Goal: Task Accomplishment & Management: Manage account settings

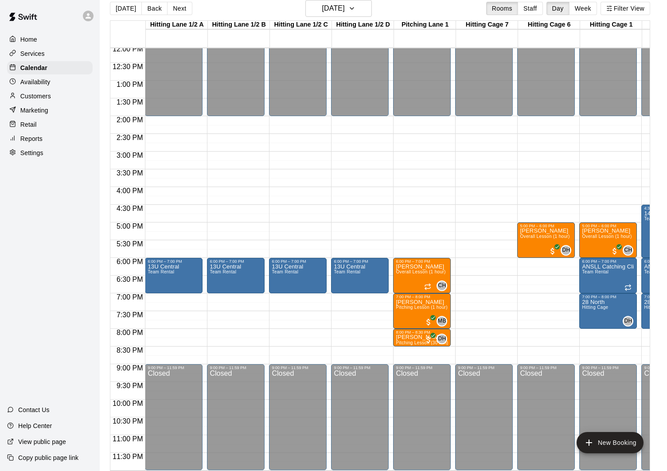
scroll to position [14, 0]
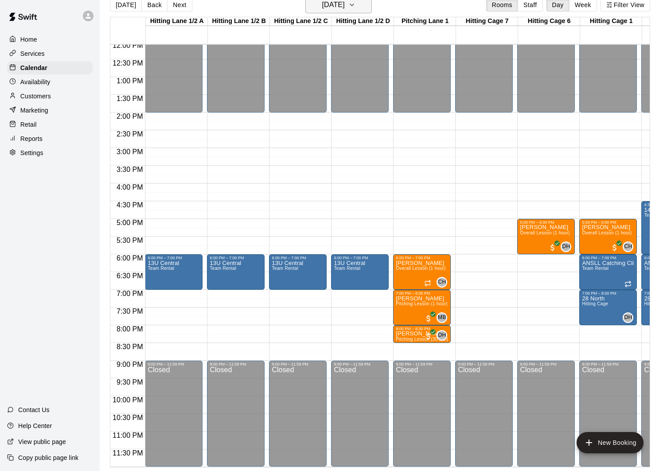
click at [322, 7] on h6 "Thursday Oct 16" at bounding box center [333, 5] width 23 height 12
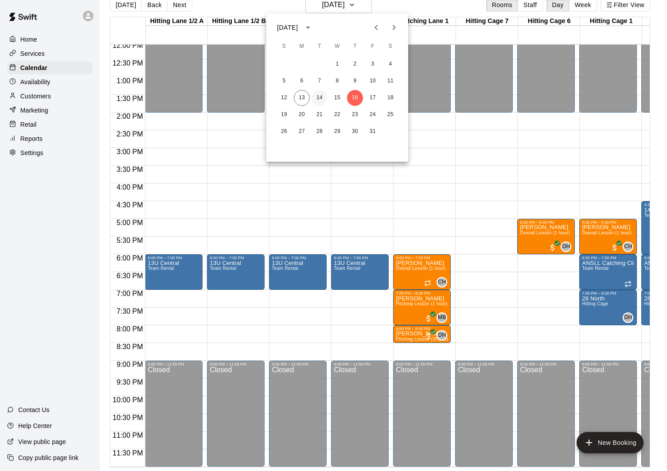
click at [320, 97] on button "14" at bounding box center [320, 98] width 16 height 16
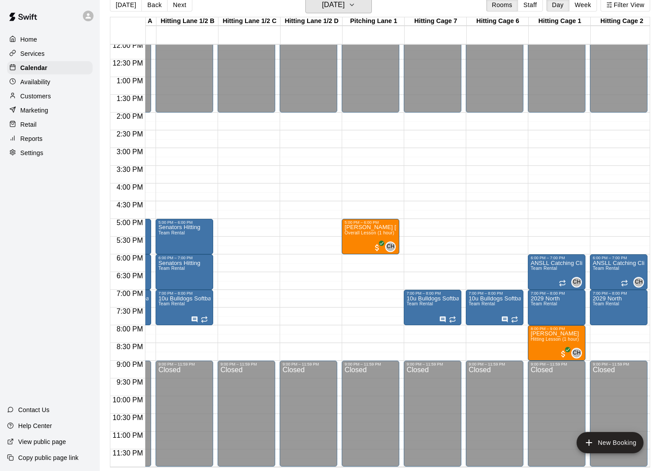
scroll to position [0, 0]
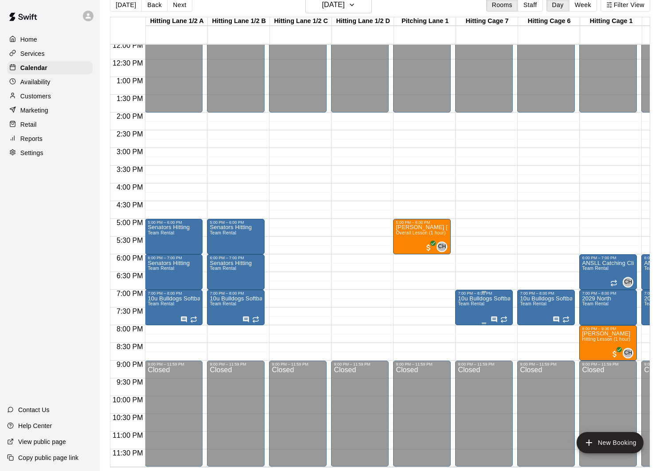
click at [470, 306] on icon "edit" at bounding box center [467, 305] width 11 height 11
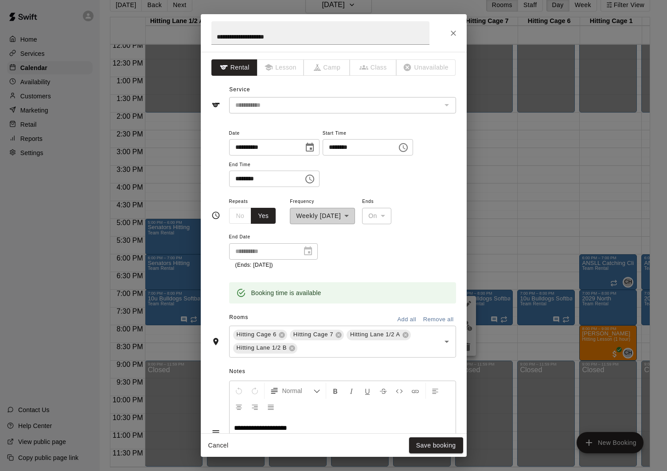
click at [479, 204] on div "**********" at bounding box center [333, 235] width 667 height 471
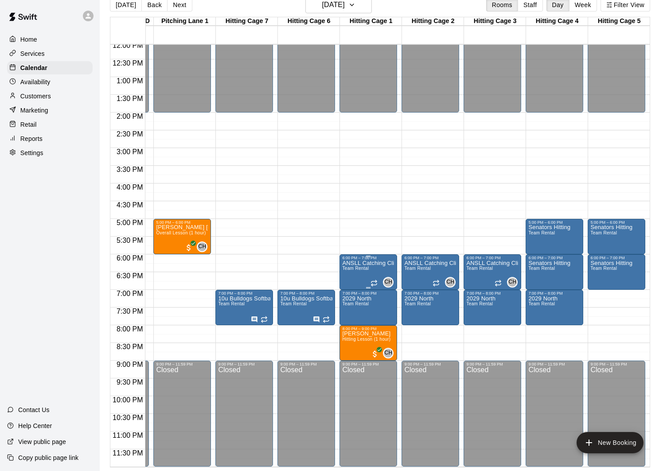
click at [379, 256] on div at bounding box center [368, 256] width 52 height 1
click at [350, 284] on img "edit" at bounding box center [351, 286] width 10 height 10
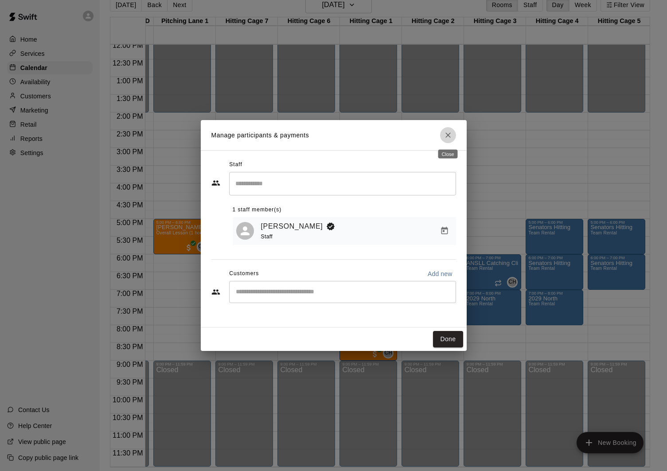
click at [451, 132] on icon "Close" at bounding box center [448, 135] width 9 height 9
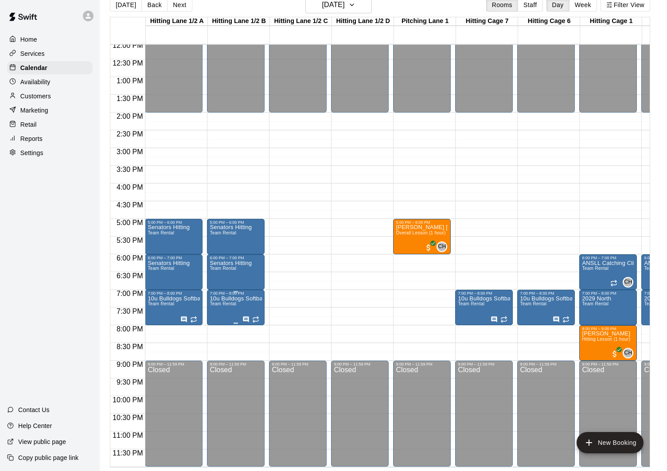
click at [217, 307] on icon "edit" at bounding box center [219, 305] width 8 height 8
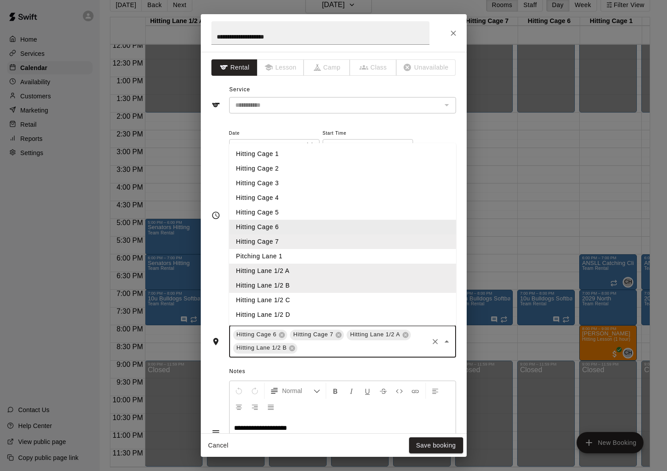
click at [317, 350] on input "text" at bounding box center [363, 348] width 129 height 11
click at [307, 300] on li "Hitting Lane 1/2 C" at bounding box center [342, 300] width 227 height 15
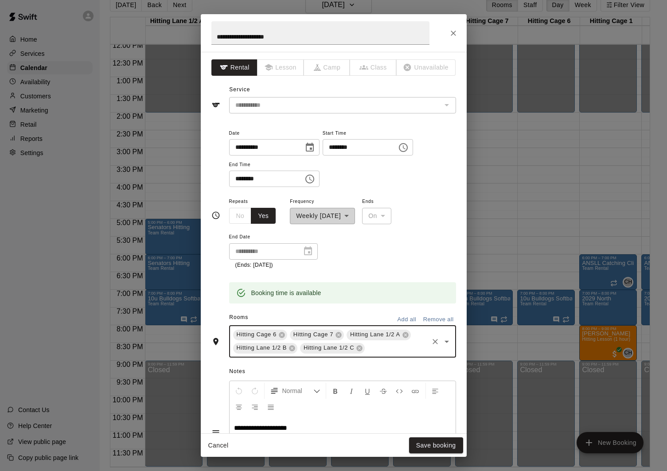
click at [384, 349] on input "text" at bounding box center [396, 348] width 61 height 11
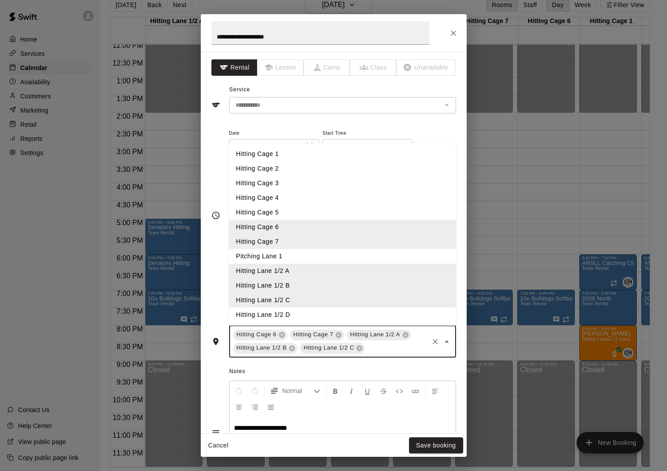
click at [314, 310] on li "Hitting Lane 1/2 D" at bounding box center [342, 315] width 227 height 15
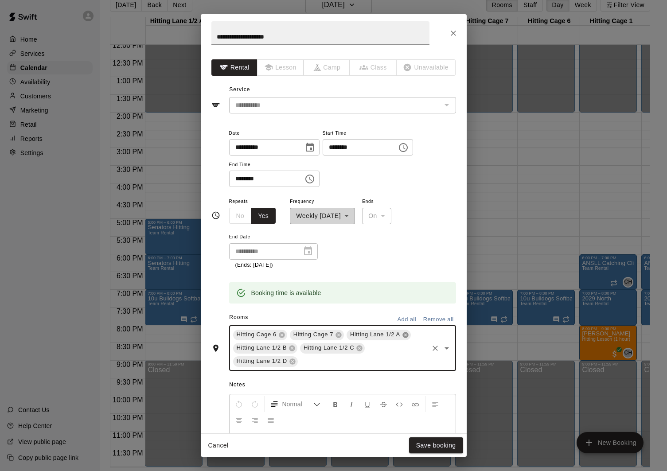
click at [404, 337] on icon at bounding box center [405, 335] width 7 height 7
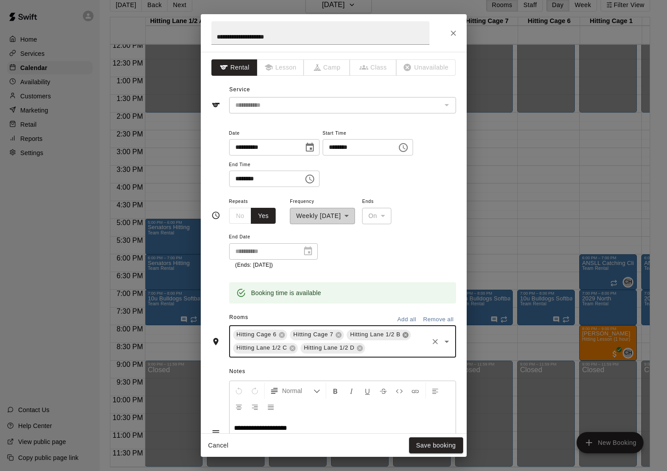
click at [408, 336] on icon at bounding box center [406, 335] width 6 height 6
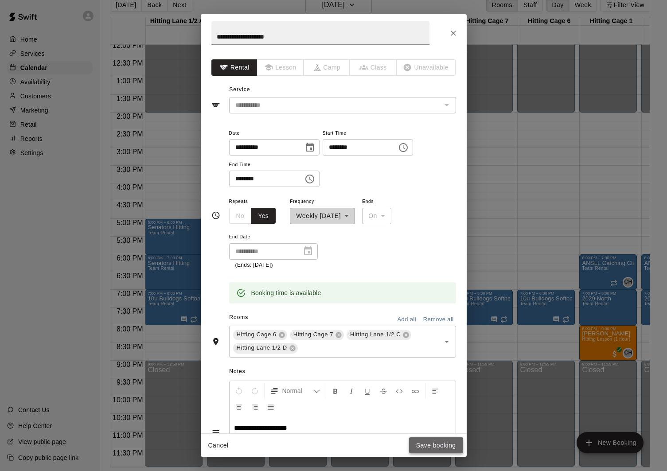
click at [445, 444] on button "Save booking" at bounding box center [436, 445] width 54 height 16
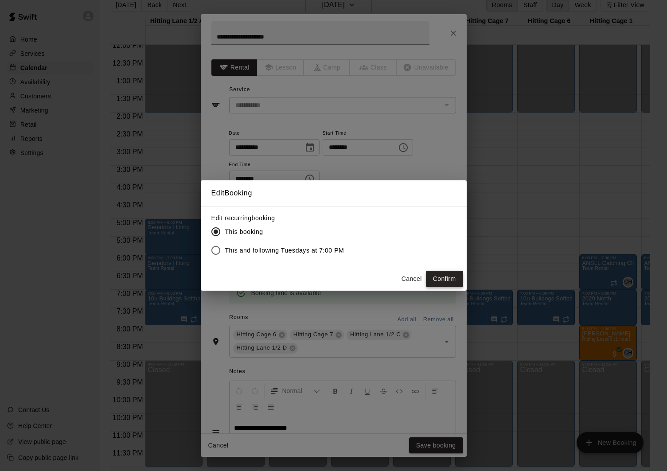
click at [439, 278] on button "Confirm" at bounding box center [444, 279] width 37 height 16
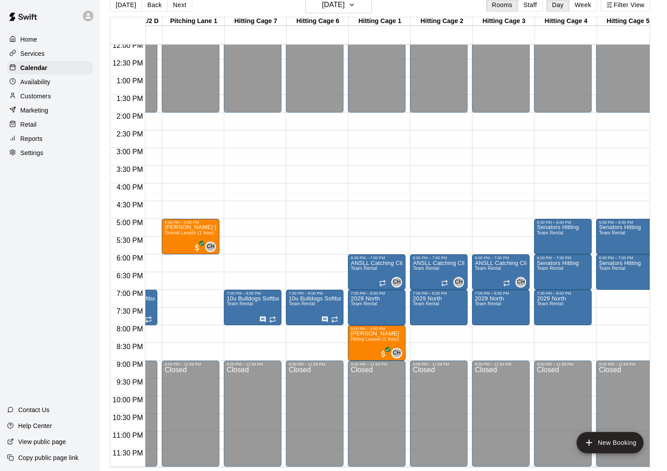
scroll to position [0, 226]
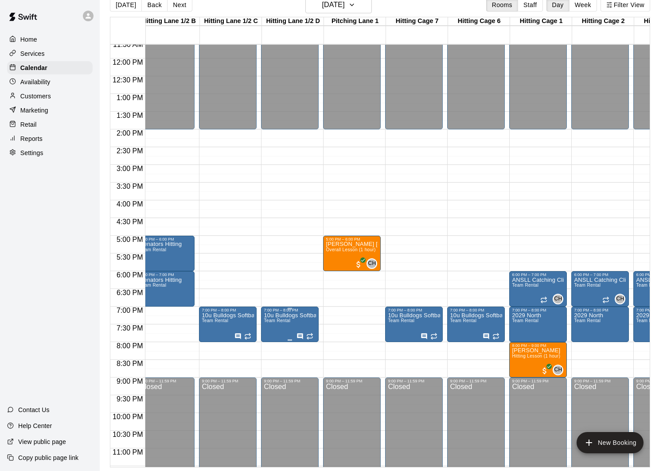
click at [275, 323] on icon "edit" at bounding box center [273, 322] width 11 height 11
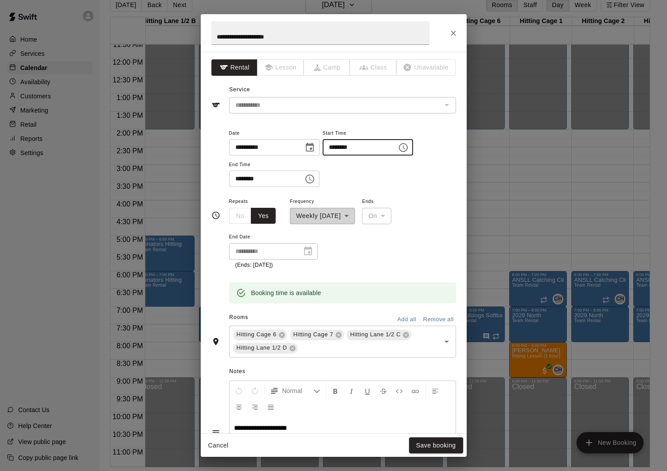
click at [333, 148] on input "********" at bounding box center [357, 147] width 68 height 16
type input "********"
click at [240, 178] on input "********" at bounding box center [263, 179] width 68 height 16
type input "********"
click at [380, 268] on div "**********" at bounding box center [342, 233] width 227 height 74
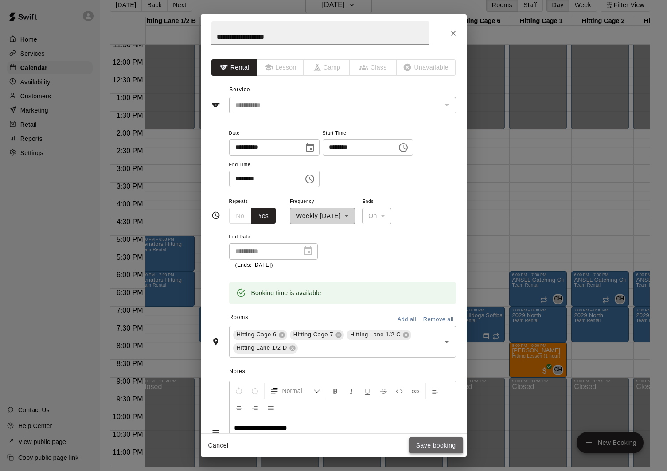
click at [431, 442] on button "Save booking" at bounding box center [436, 445] width 54 height 16
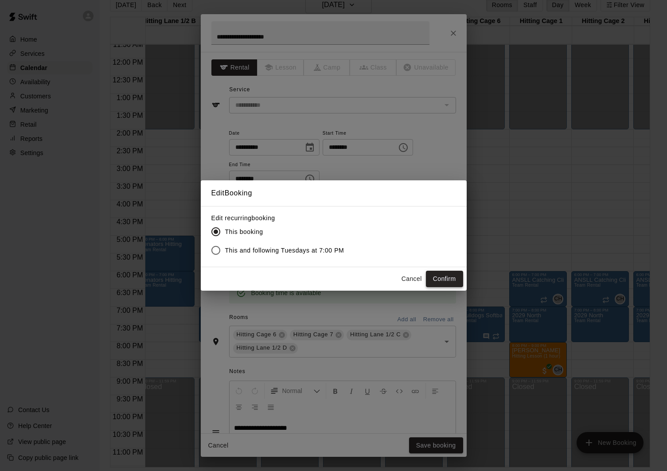
click at [452, 280] on button "Confirm" at bounding box center [444, 279] width 37 height 16
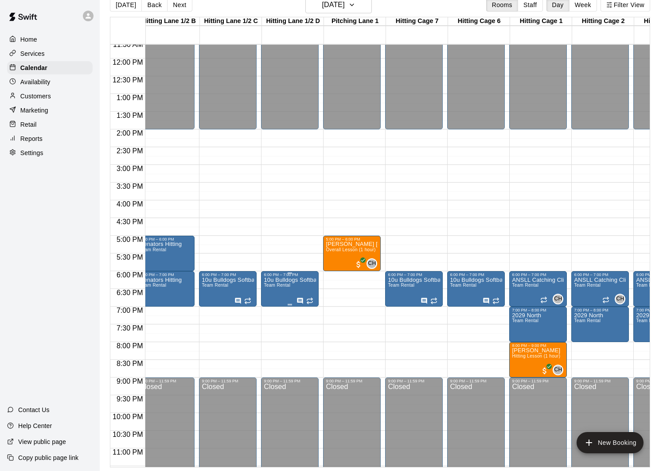
click at [277, 288] on icon "edit" at bounding box center [273, 286] width 11 height 11
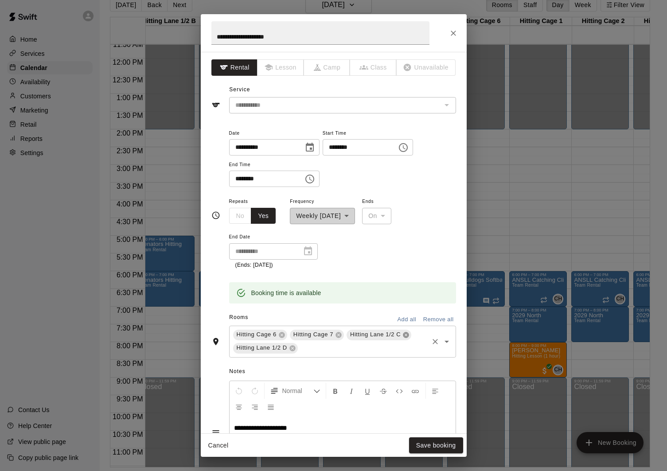
click at [405, 335] on icon at bounding box center [405, 335] width 7 height 7
click at [405, 334] on icon at bounding box center [405, 335] width 7 height 7
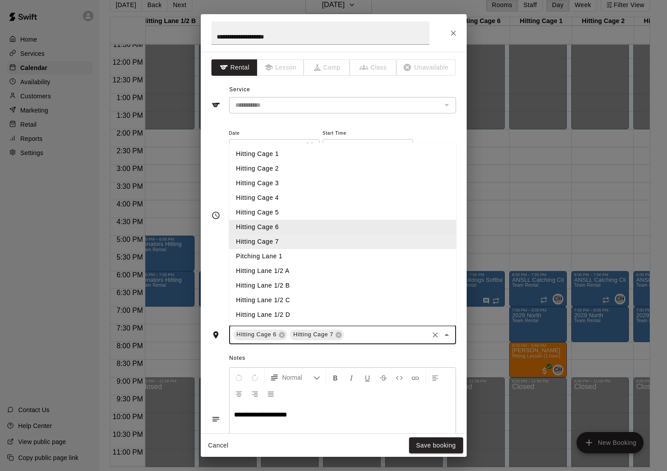
click at [386, 336] on input "text" at bounding box center [386, 334] width 82 height 11
drag, startPoint x: 346, startPoint y: 252, endPoint x: 349, endPoint y: 256, distance: 4.8
click at [346, 252] on li "Pitching Lane 1" at bounding box center [342, 256] width 227 height 15
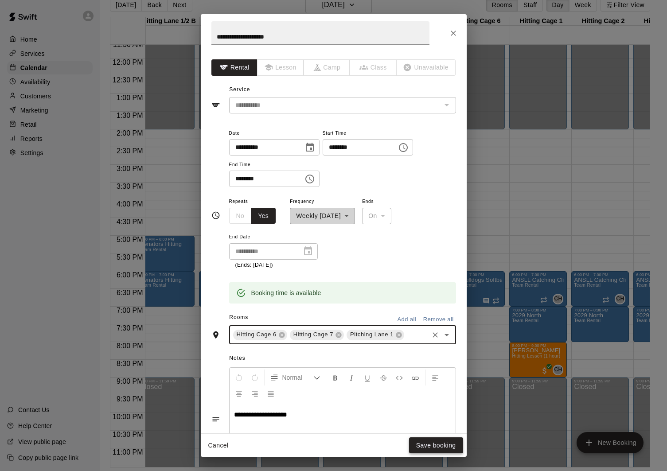
click at [437, 443] on button "Save booking" at bounding box center [436, 445] width 54 height 16
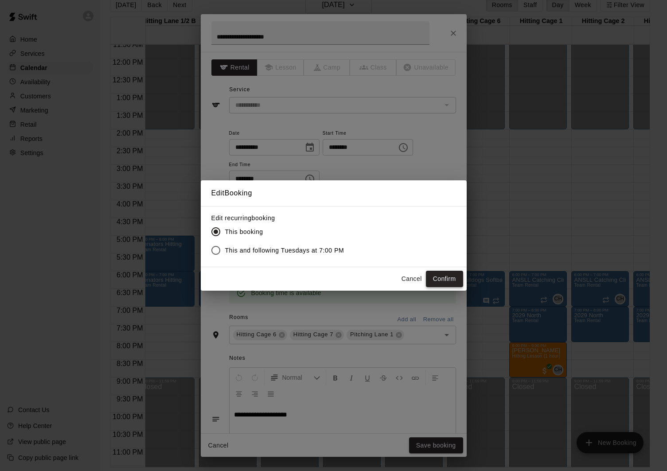
click at [443, 276] on button "Confirm" at bounding box center [444, 279] width 37 height 16
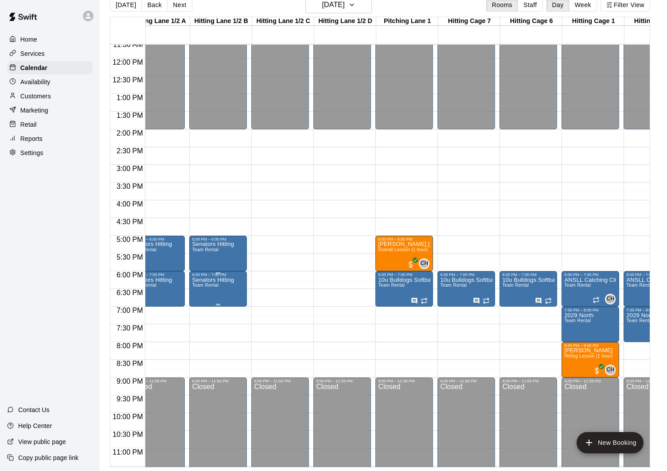
scroll to position [0, 0]
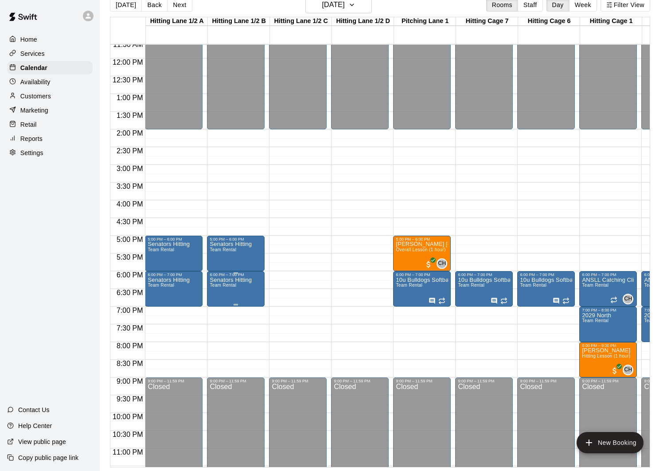
click at [222, 288] on icon "edit" at bounding box center [219, 286] width 11 height 11
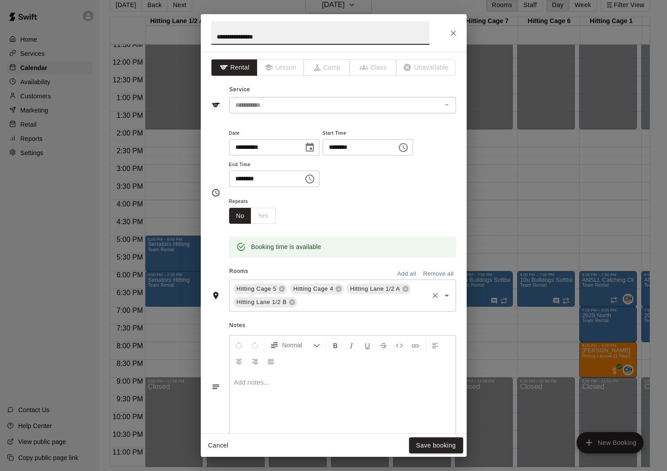
click at [328, 310] on div "Hitting Cage 5 Hitting Cage 4 Hitting Lane 1/2 A Hitting Lane 1/2 B ​" at bounding box center [342, 296] width 227 height 32
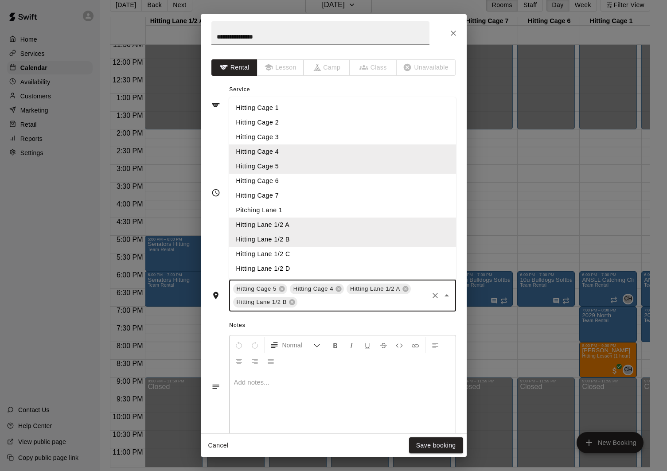
click at [319, 257] on li "Hitting Lane 1/2 C" at bounding box center [342, 254] width 227 height 15
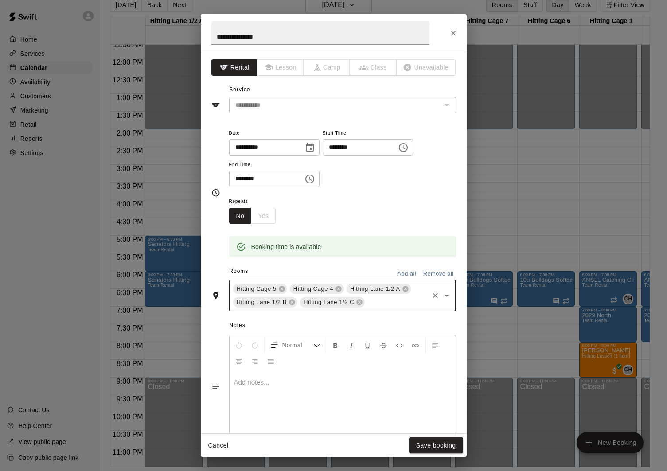
drag, startPoint x: 380, startPoint y: 301, endPoint x: 369, endPoint y: 291, distance: 15.4
click at [380, 301] on input "text" at bounding box center [396, 302] width 61 height 11
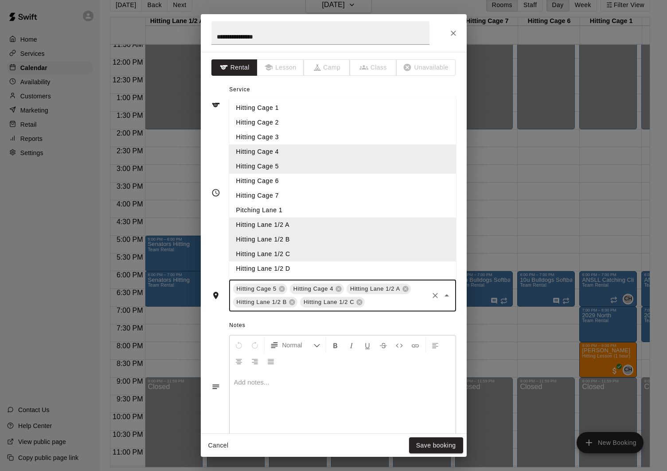
click at [333, 272] on li "Hitting Lane 1/2 D" at bounding box center [342, 268] width 227 height 15
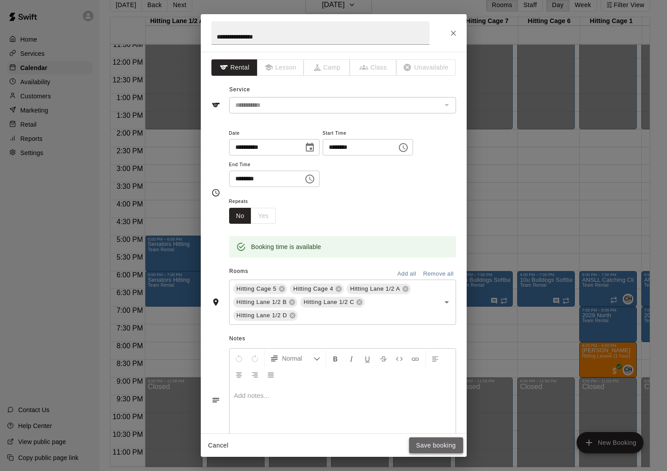
click at [435, 448] on button "Save booking" at bounding box center [436, 445] width 54 height 16
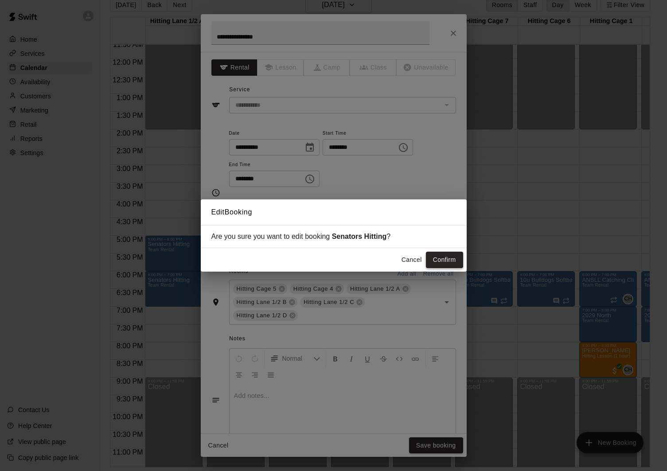
click at [441, 257] on button "Confirm" at bounding box center [444, 260] width 37 height 16
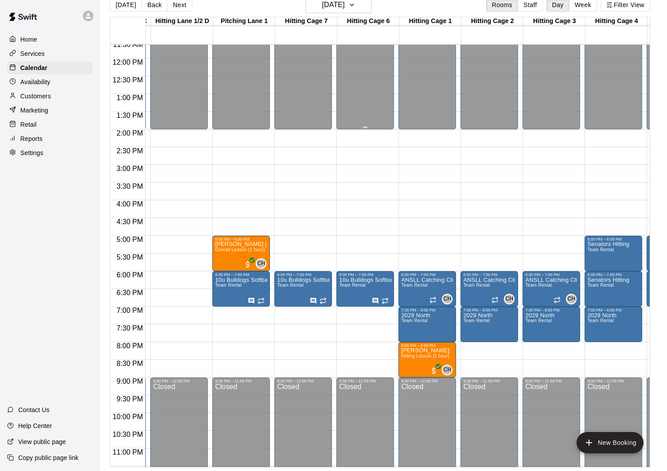
scroll to position [0, 206]
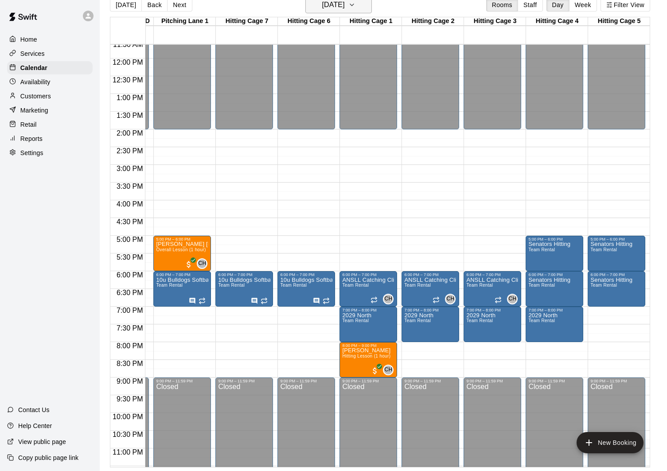
click at [329, 11] on h6 "Tuesday Oct 14" at bounding box center [333, 5] width 23 height 12
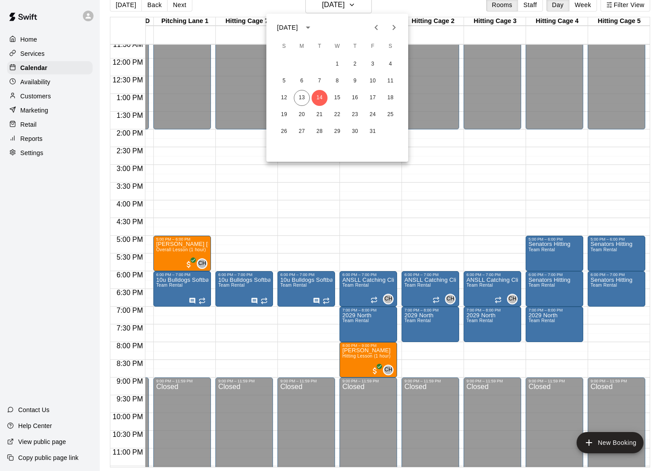
click at [332, 105] on div "12 13 14 15 16 17 18" at bounding box center [337, 98] width 142 height 16
click at [336, 100] on button "15" at bounding box center [337, 98] width 16 height 16
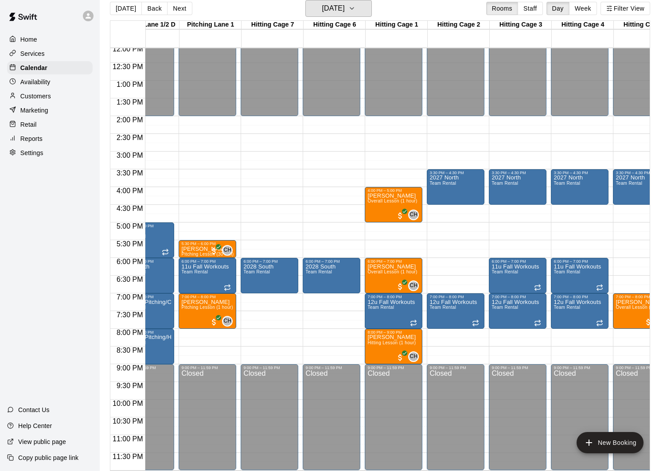
scroll to position [0, 240]
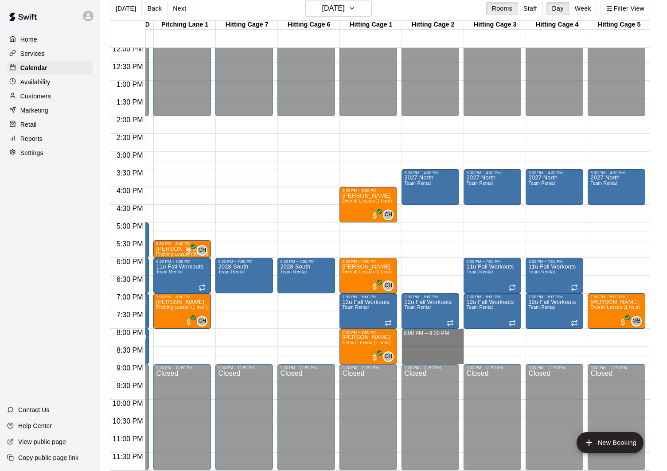
drag, startPoint x: 434, startPoint y: 336, endPoint x: 435, endPoint y: 359, distance: 23.5
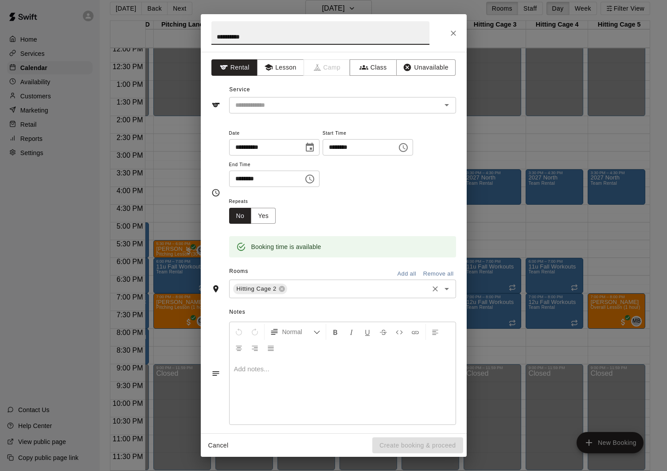
type input "**********"
click at [308, 285] on input "text" at bounding box center [358, 289] width 139 height 11
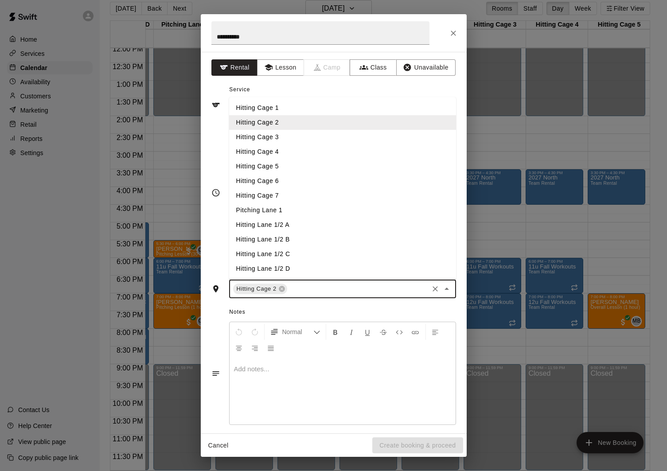
click at [292, 135] on li "Hitting Cage 3" at bounding box center [342, 137] width 227 height 15
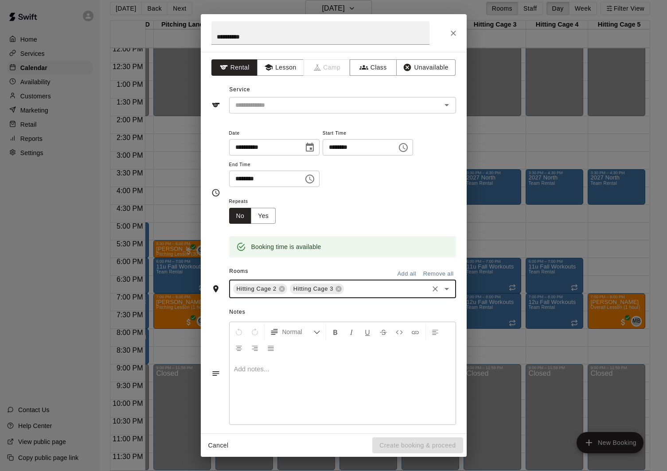
click at [378, 284] on input "text" at bounding box center [386, 289] width 82 height 11
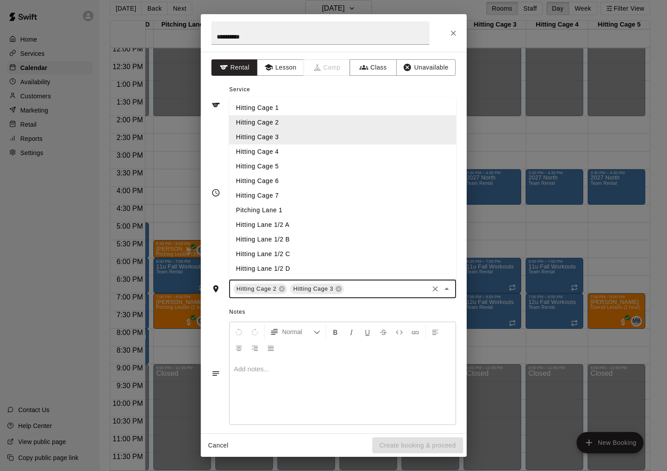
click at [302, 149] on li "Hitting Cage 4" at bounding box center [342, 151] width 227 height 15
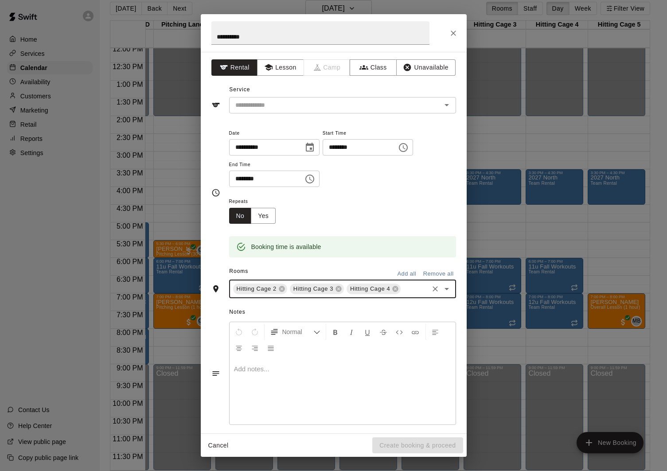
click at [408, 293] on input "text" at bounding box center [414, 289] width 25 height 11
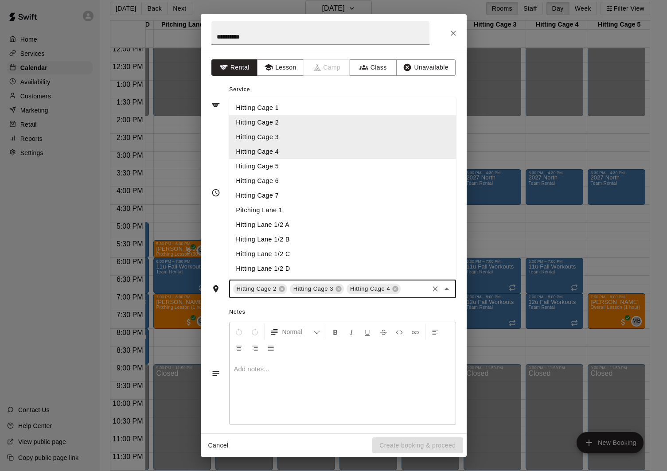
click at [296, 168] on li "Hitting Cage 5" at bounding box center [342, 166] width 227 height 15
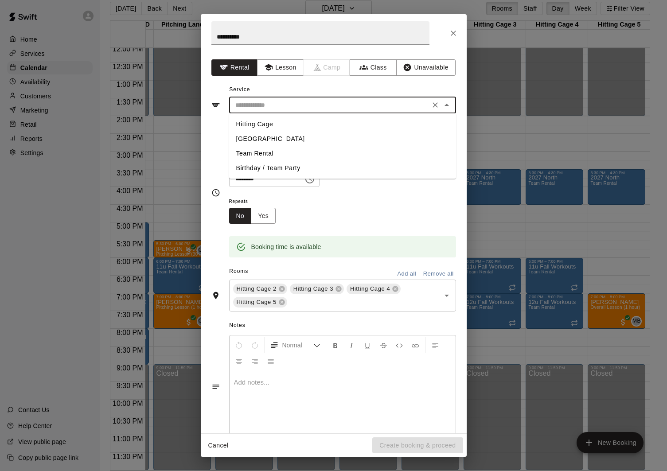
click at [361, 110] on input "text" at bounding box center [329, 105] width 195 height 11
click at [263, 152] on li "Team Rental" at bounding box center [342, 153] width 227 height 15
type input "**********"
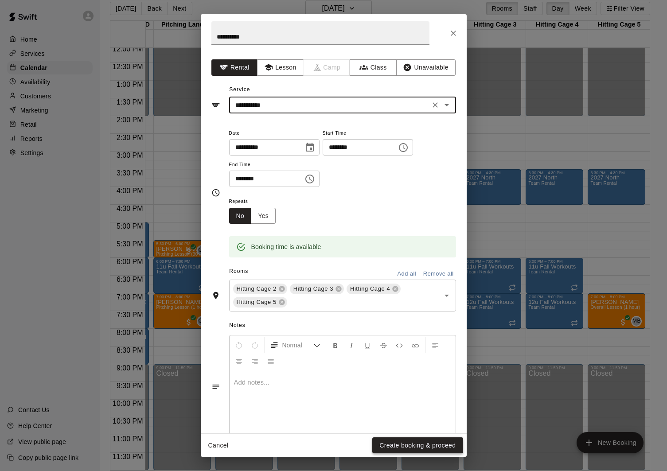
click at [431, 447] on button "Create booking & proceed" at bounding box center [417, 445] width 90 height 16
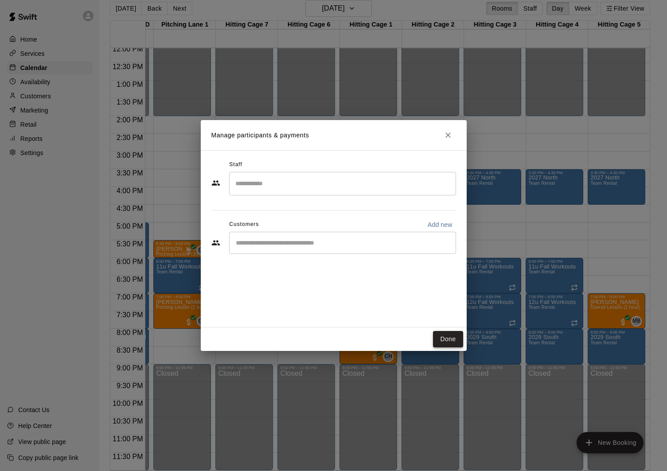
click at [441, 343] on button "Done" at bounding box center [448, 339] width 30 height 16
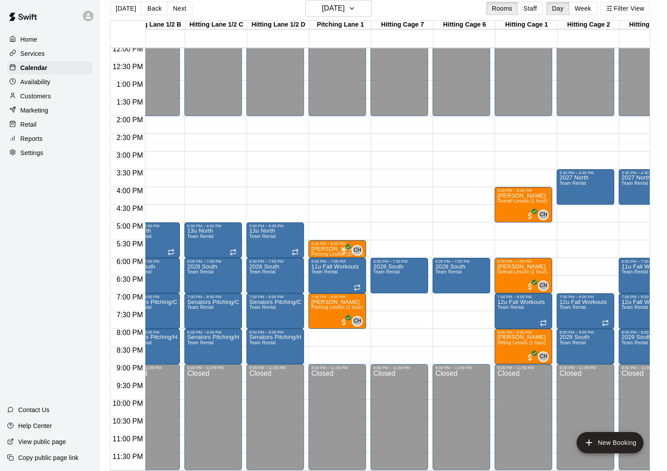
scroll to position [0, 85]
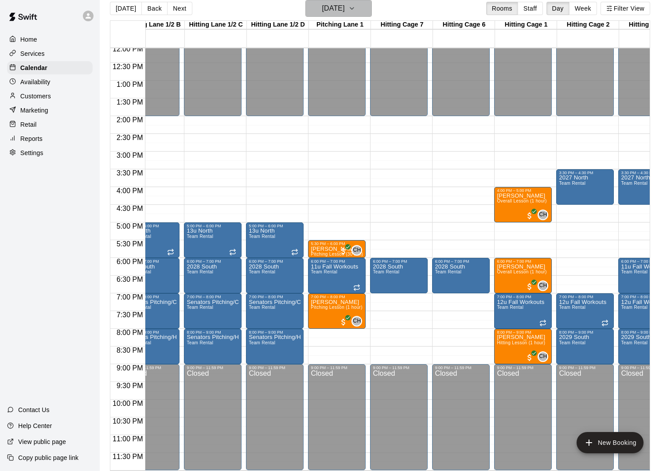
click at [333, 11] on h6 "Wednesday Oct 15" at bounding box center [333, 8] width 23 height 12
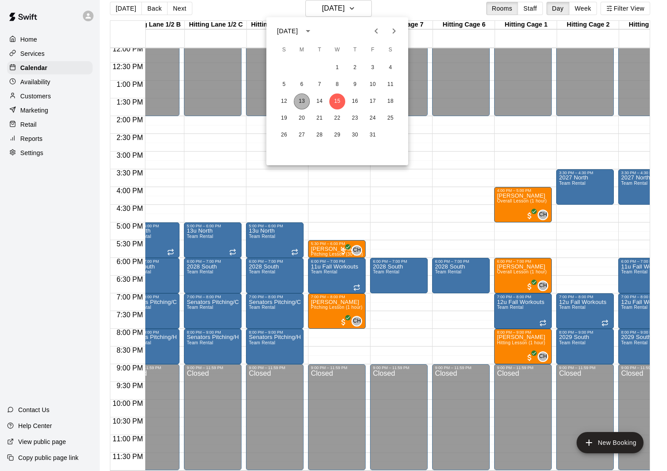
click at [305, 101] on button "13" at bounding box center [302, 102] width 16 height 16
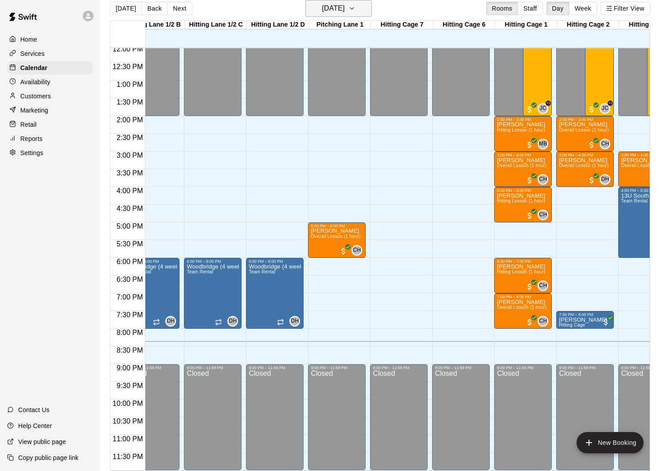
click at [345, 8] on h6 "[DATE]" at bounding box center [333, 8] width 23 height 12
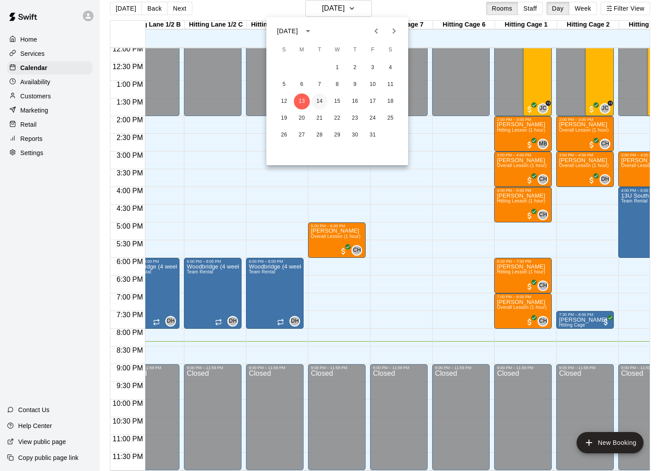
click at [322, 99] on button "14" at bounding box center [320, 102] width 16 height 16
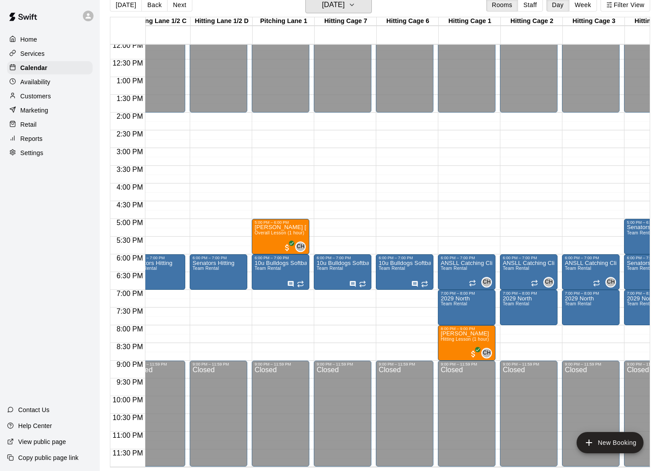
scroll to position [0, 240]
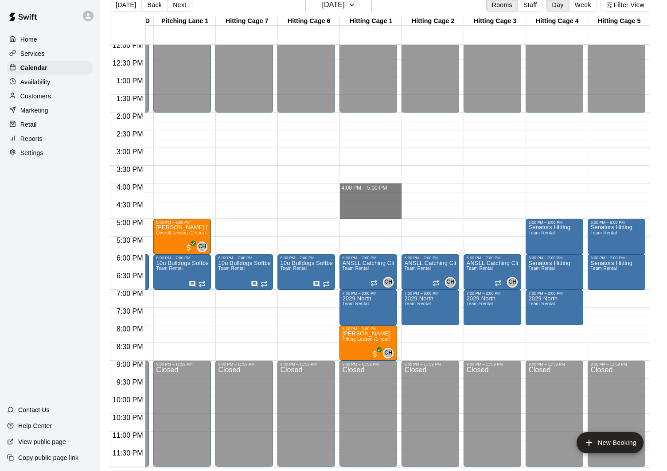
drag, startPoint x: 358, startPoint y: 185, endPoint x: 362, endPoint y: 212, distance: 26.8
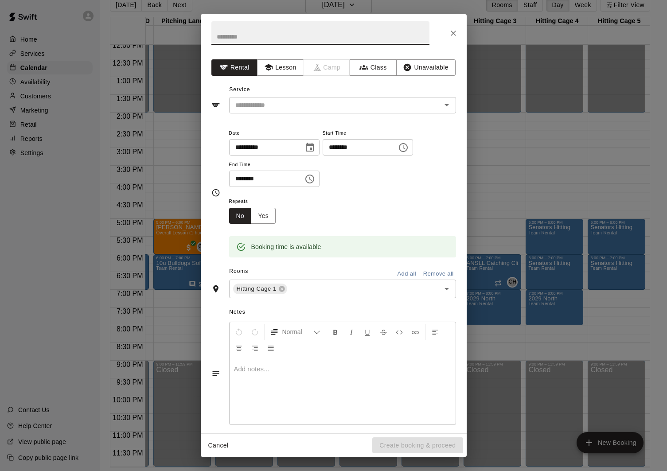
type input "*"
type input "**********"
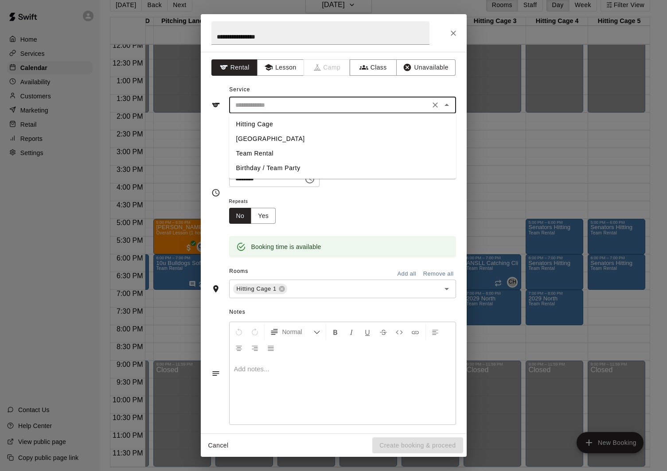
click at [281, 105] on input "text" at bounding box center [329, 105] width 195 height 11
click at [272, 154] on li "Team Rental" at bounding box center [342, 153] width 227 height 15
type input "**********"
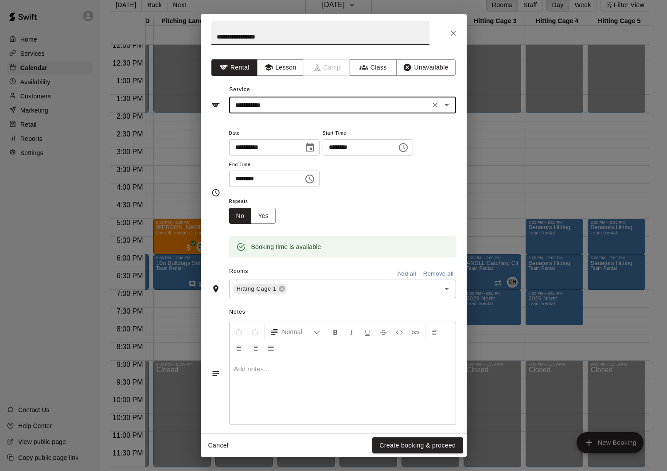
click at [265, 37] on input "**********" at bounding box center [320, 32] width 218 height 23
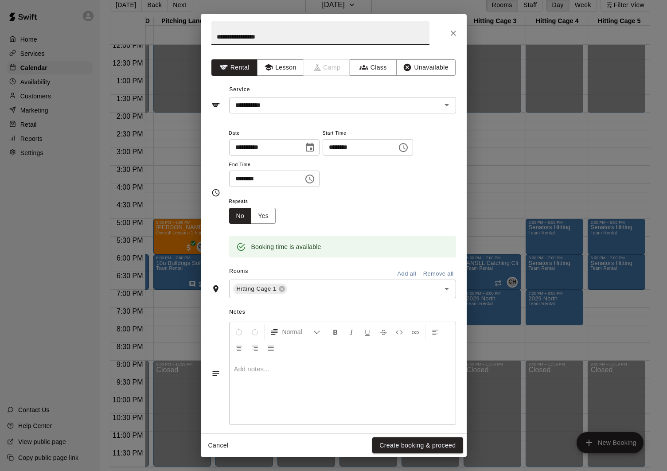
click at [265, 37] on input "**********" at bounding box center [320, 32] width 218 height 23
click at [311, 295] on div "Hitting Cage 1 ​" at bounding box center [342, 289] width 227 height 19
type input "***"
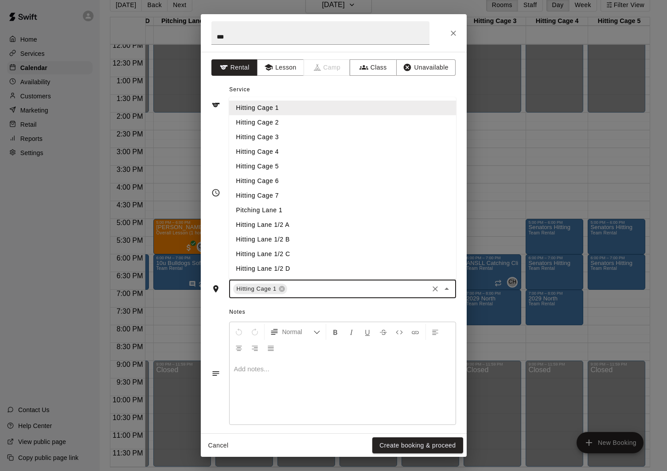
drag, startPoint x: 279, startPoint y: 128, endPoint x: 325, endPoint y: 222, distance: 105.1
click at [279, 128] on li "Hitting Cage 2" at bounding box center [342, 122] width 227 height 15
drag, startPoint x: 358, startPoint y: 284, endPoint x: 353, endPoint y: 245, distance: 39.3
click at [358, 284] on input "text" at bounding box center [386, 289] width 82 height 11
drag, startPoint x: 294, startPoint y: 137, endPoint x: 338, endPoint y: 203, distance: 78.8
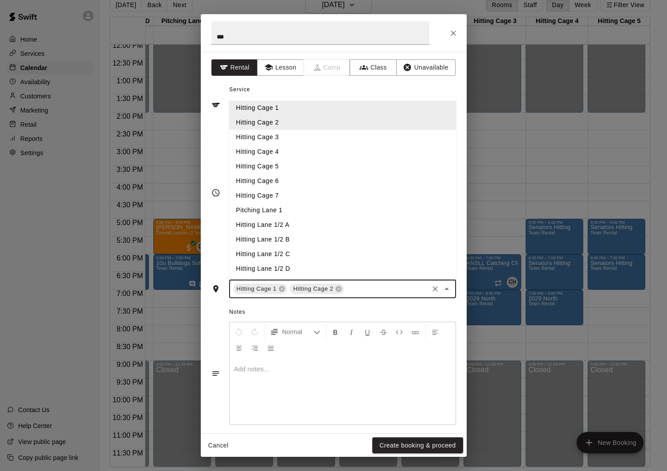
click at [294, 138] on li "Hitting Cage 3" at bounding box center [342, 137] width 227 height 15
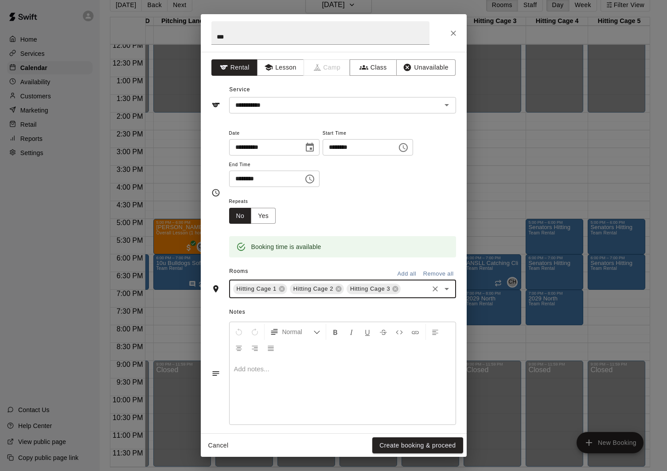
click at [404, 295] on div "Hitting Cage 1 Hitting Cage 2 Hitting Cage 3 ​" at bounding box center [342, 289] width 227 height 19
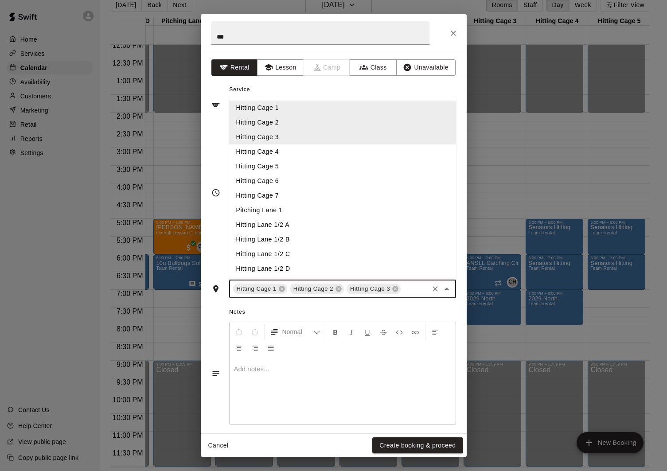
click at [326, 149] on li "Hitting Cage 4" at bounding box center [342, 151] width 227 height 15
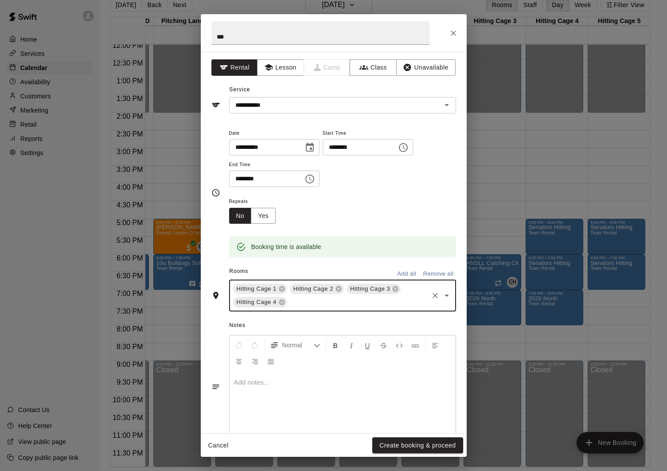
drag, startPoint x: 397, startPoint y: 307, endPoint x: 377, endPoint y: 298, distance: 21.6
click at [397, 307] on input "text" at bounding box center [358, 302] width 139 height 11
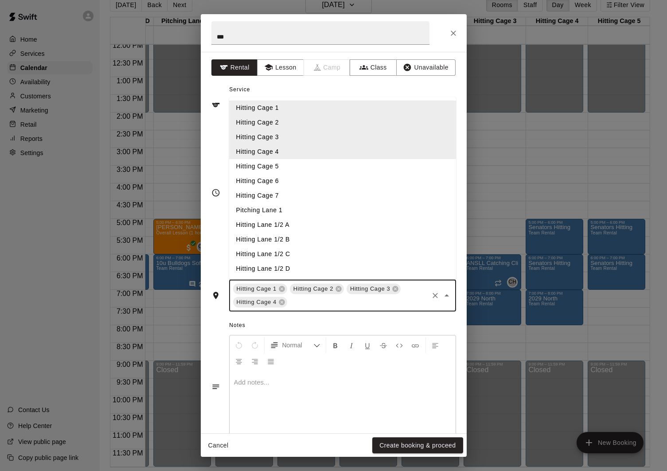
click at [292, 169] on li "Hitting Cage 5" at bounding box center [342, 166] width 227 height 15
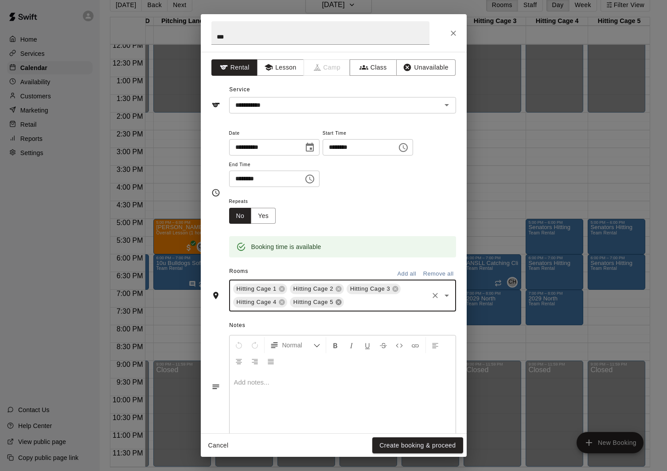
click at [337, 303] on icon at bounding box center [339, 303] width 6 height 6
click at [407, 445] on button "Create booking & proceed" at bounding box center [417, 445] width 90 height 16
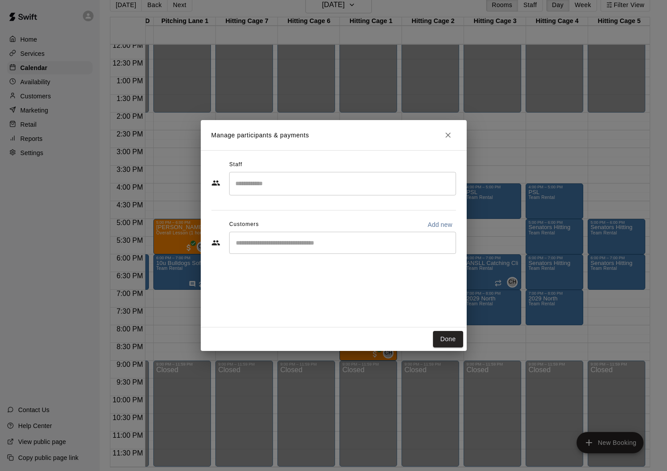
click at [388, 191] on input "Search staff" at bounding box center [342, 184] width 219 height 16
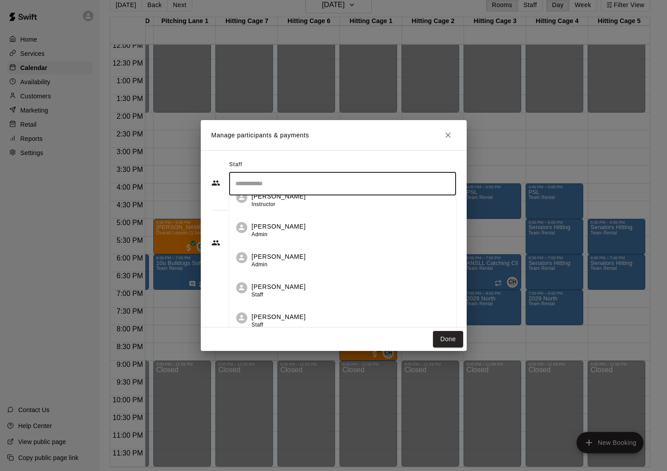
scroll to position [60, 0]
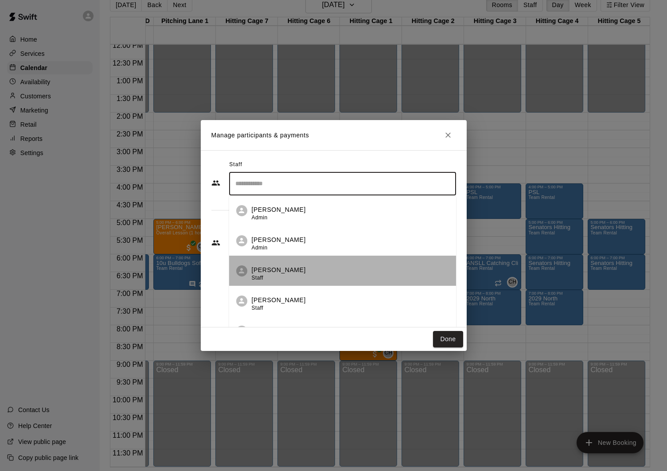
click at [304, 269] on div "Conner Hall Staff" at bounding box center [350, 273] width 197 height 17
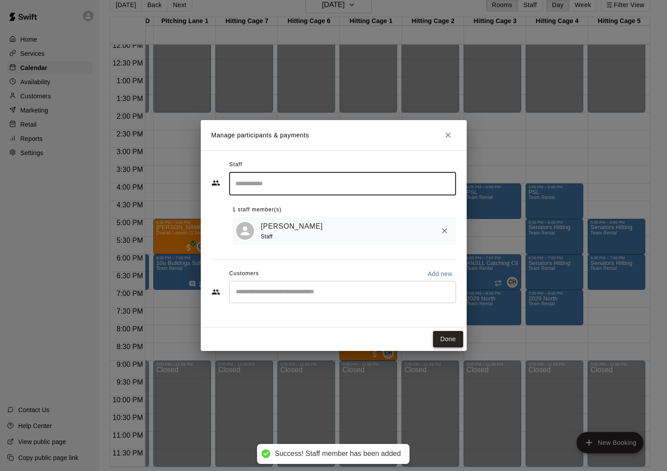
click at [448, 338] on button "Done" at bounding box center [448, 339] width 30 height 16
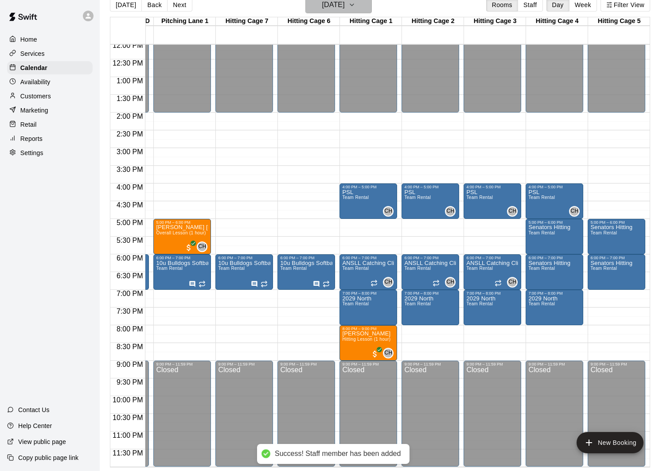
click at [345, 6] on h6 "Tuesday Oct 14" at bounding box center [333, 5] width 23 height 12
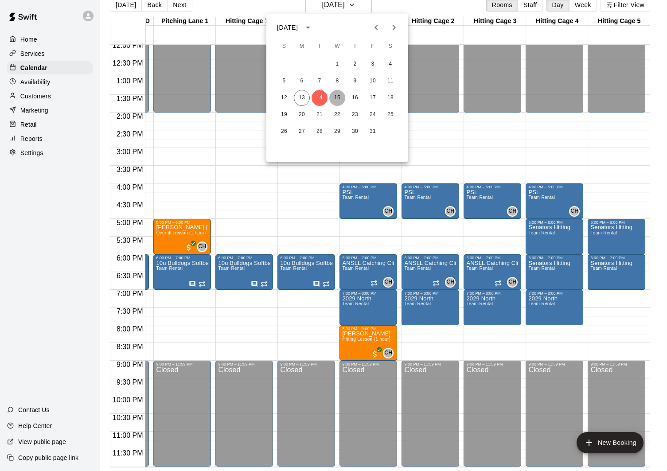
click at [342, 93] on button "15" at bounding box center [337, 98] width 16 height 16
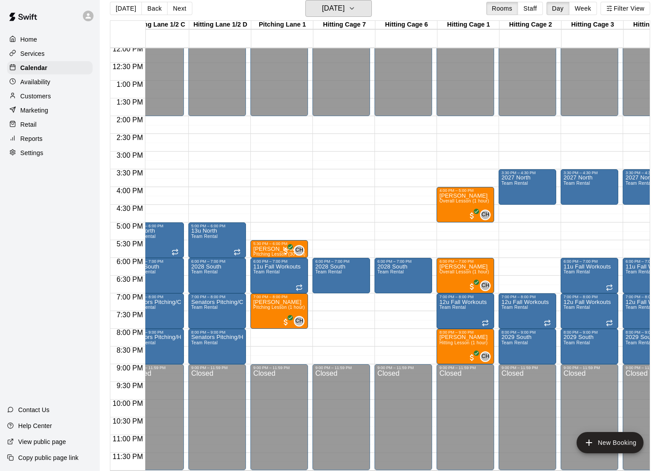
scroll to position [429, 137]
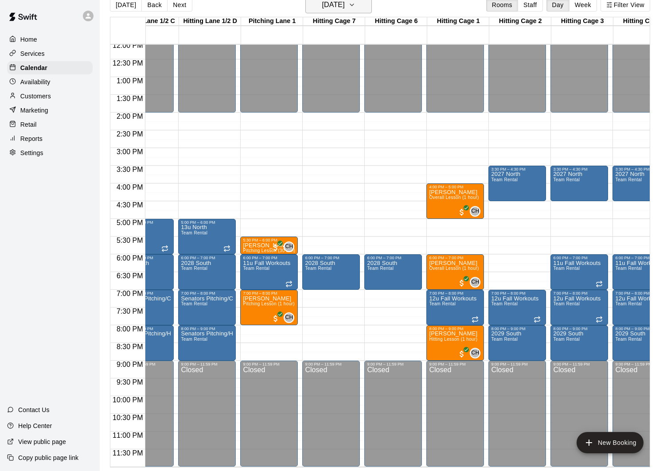
click at [345, 10] on h6 "Wednesday Oct 15" at bounding box center [333, 5] width 23 height 12
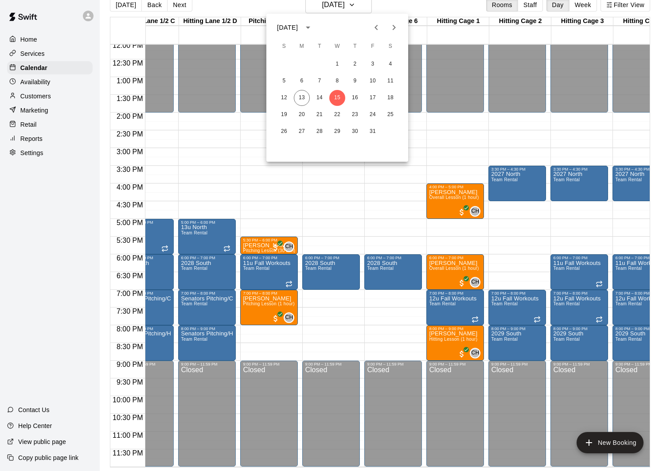
click at [335, 2] on div at bounding box center [333, 235] width 667 height 471
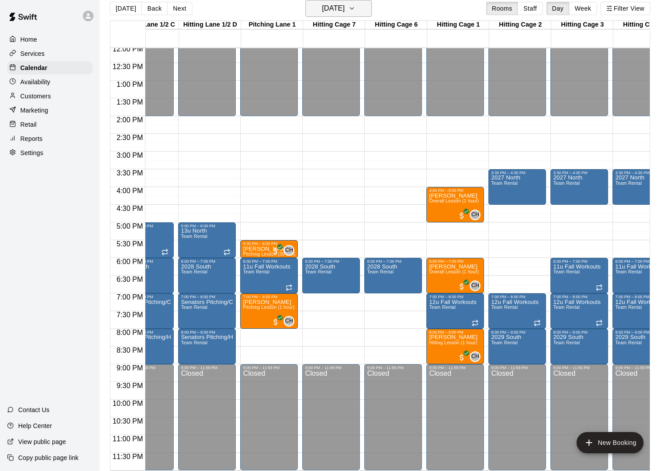
click at [334, 5] on h6 "Wednesday Oct 15" at bounding box center [333, 8] width 23 height 12
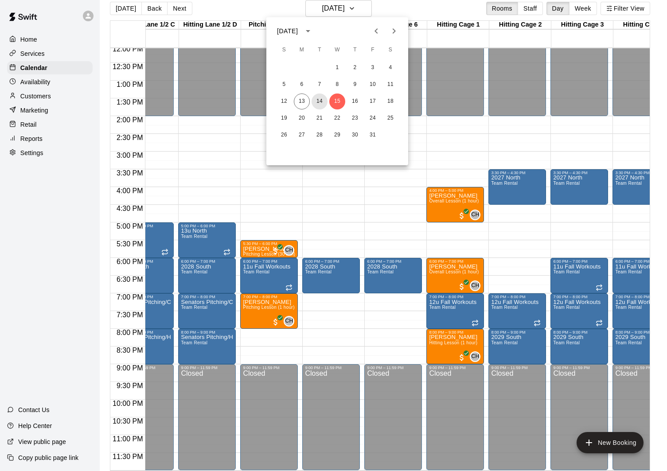
drag, startPoint x: 324, startPoint y: 103, endPoint x: 328, endPoint y: 4, distance: 99.8
click at [324, 103] on button "14" at bounding box center [320, 102] width 16 height 16
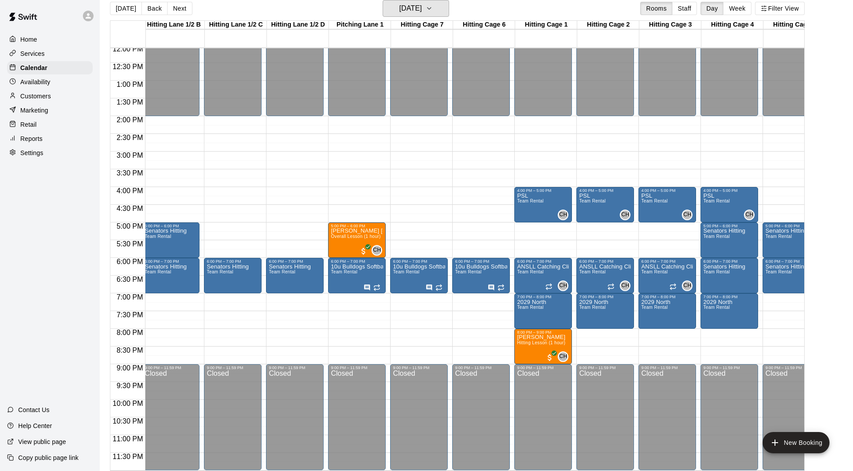
scroll to position [0, 0]
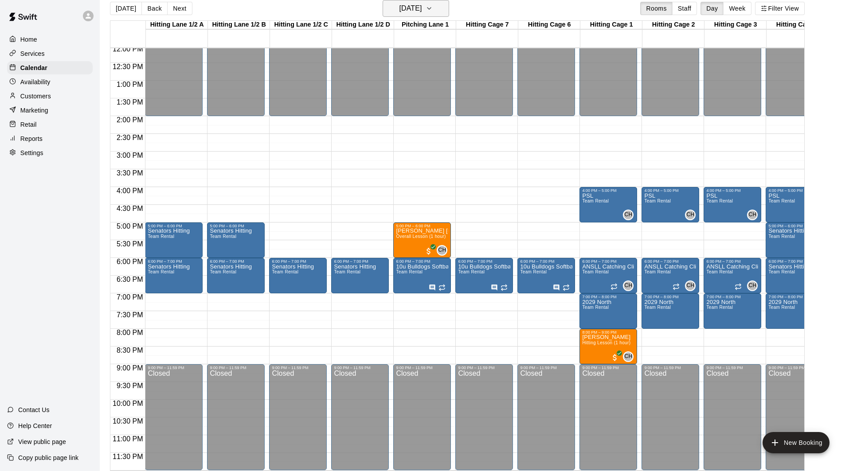
click at [421, 11] on h6 "Tuesday Oct 14" at bounding box center [410, 8] width 23 height 12
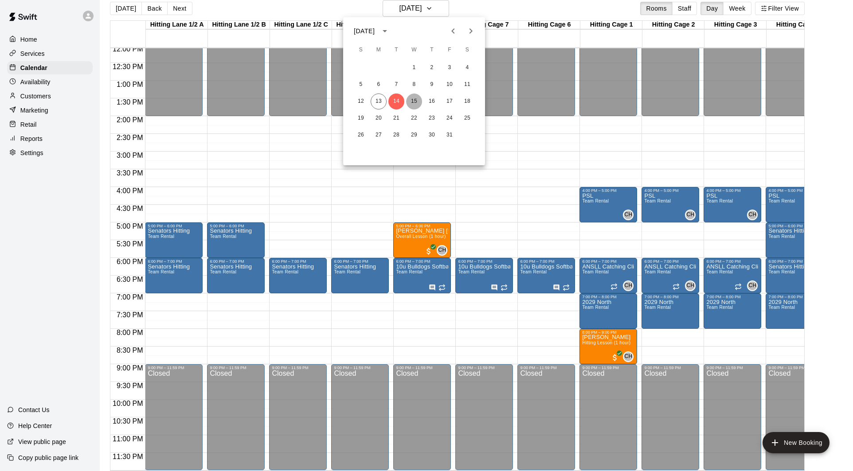
click at [409, 98] on button "15" at bounding box center [414, 102] width 16 height 16
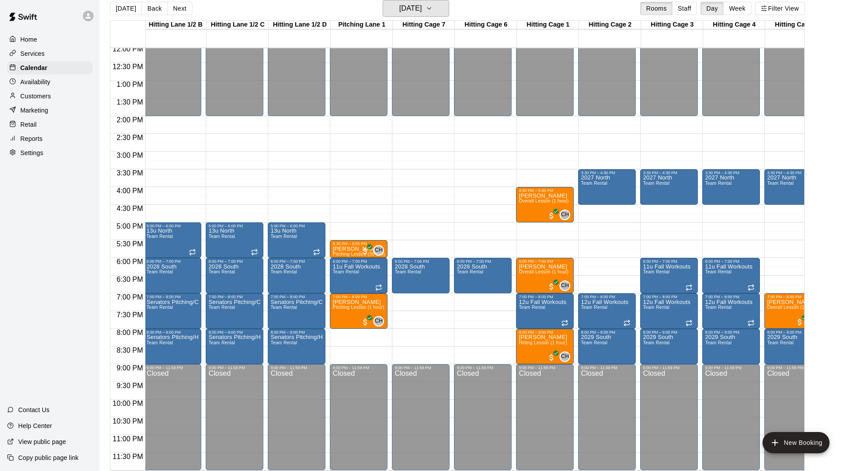
scroll to position [0, 60]
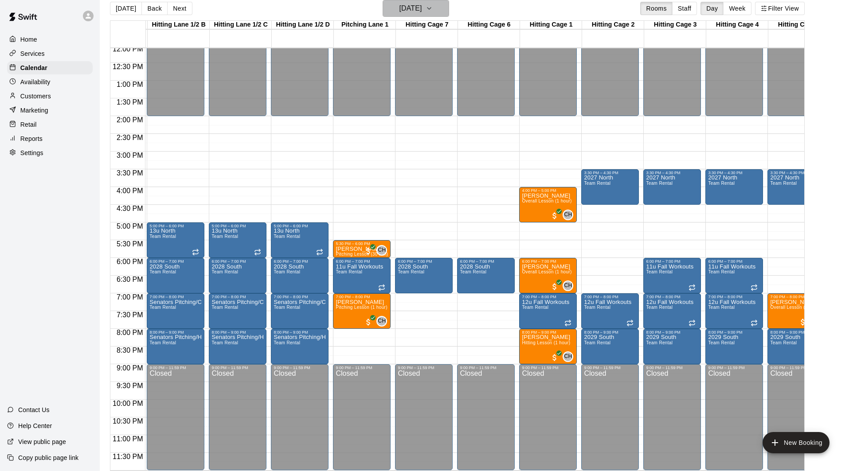
click at [413, 6] on h6 "Wednesday Oct 15" at bounding box center [410, 8] width 23 height 12
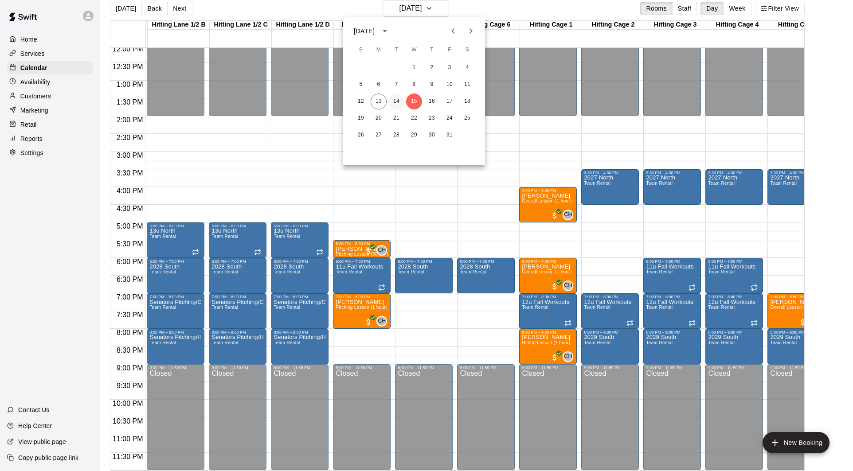
click at [397, 98] on button "14" at bounding box center [396, 102] width 16 height 16
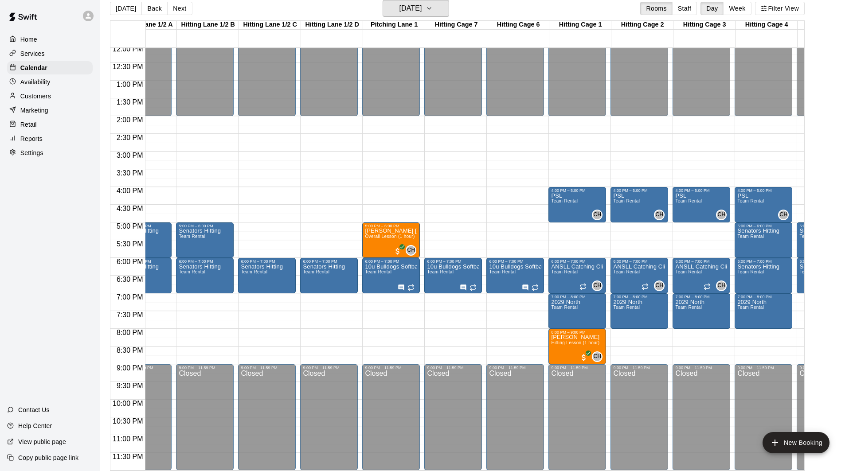
scroll to position [0, 0]
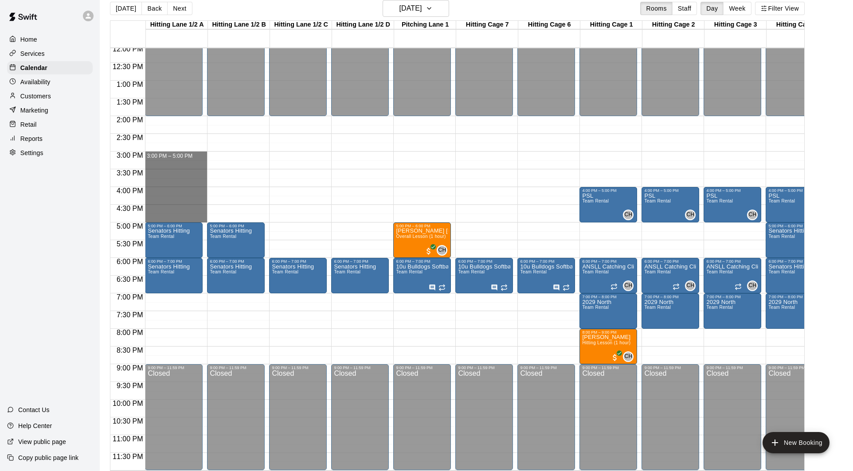
drag, startPoint x: 182, startPoint y: 155, endPoint x: 178, endPoint y: 215, distance: 60.4
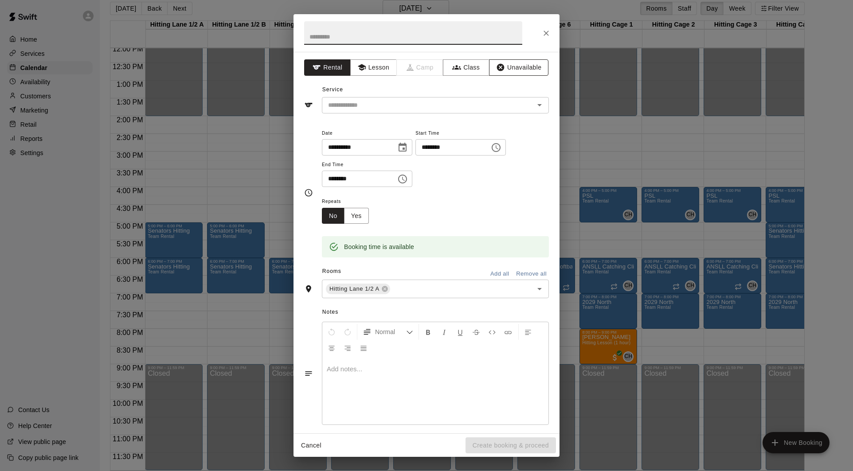
click at [499, 68] on icon "button" at bounding box center [500, 67] width 9 height 9
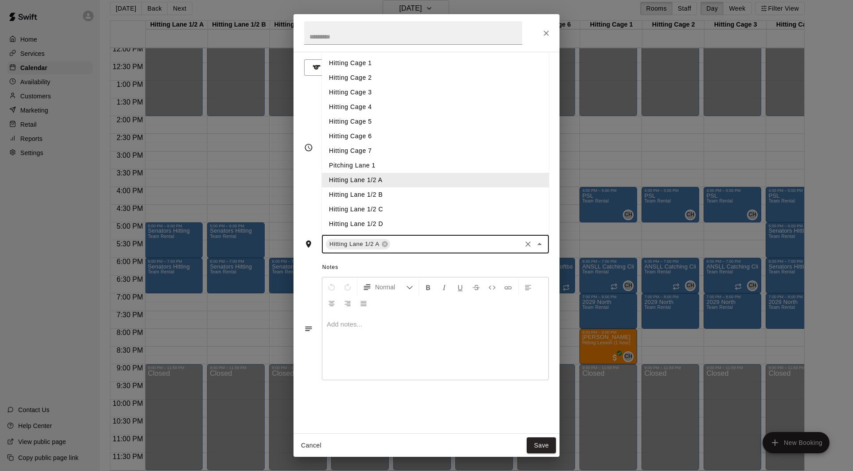
click at [418, 246] on input "text" at bounding box center [455, 244] width 129 height 11
click at [405, 197] on li "Hitting Lane 1/2 B" at bounding box center [435, 194] width 227 height 15
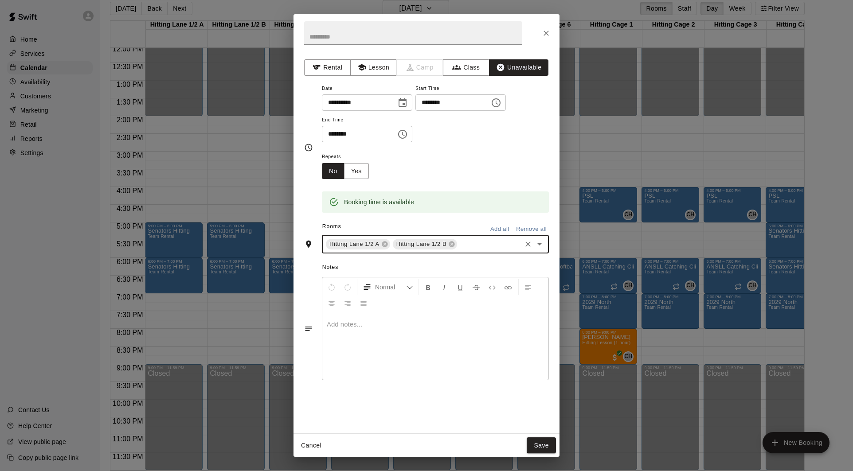
click at [464, 241] on input "text" at bounding box center [489, 244] width 62 height 11
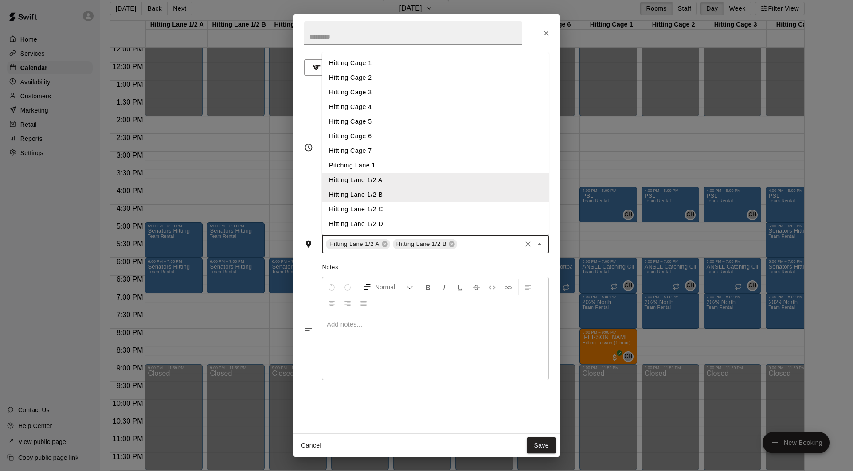
click at [424, 208] on li "Hitting Lane 1/2 C" at bounding box center [435, 209] width 227 height 15
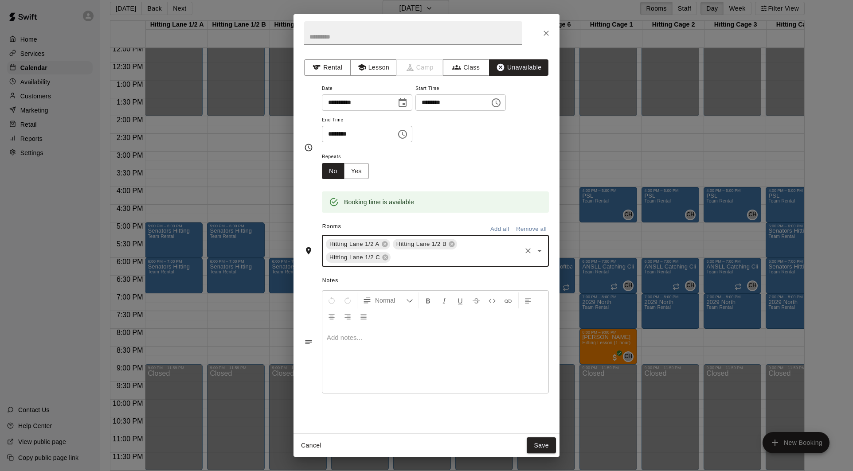
click at [484, 248] on div "Hitting Lane 1/2 A Hitting Lane 1/2 B Hitting Lane 1/2 C ​" at bounding box center [435, 251] width 227 height 32
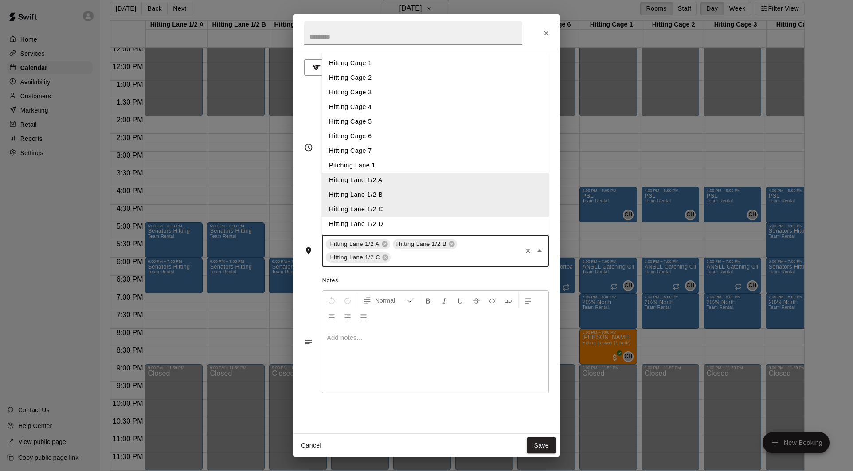
click at [437, 224] on li "Hitting Lane 1/2 D" at bounding box center [435, 224] width 227 height 15
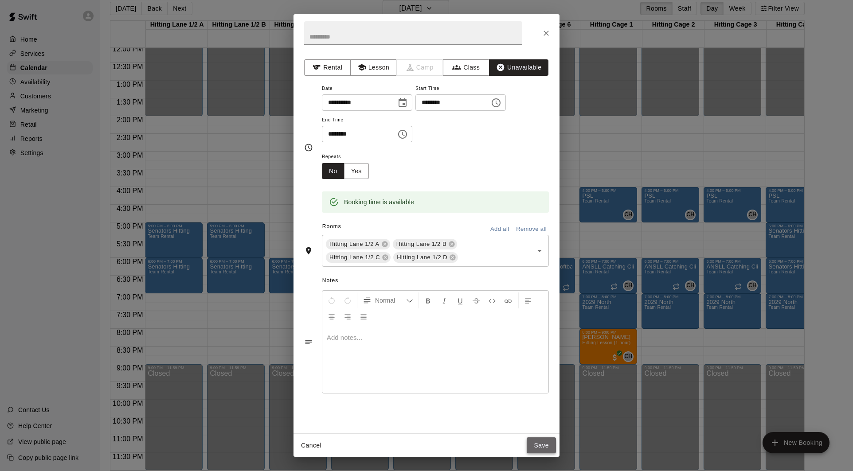
click at [535, 444] on button "Save" at bounding box center [541, 445] width 29 height 16
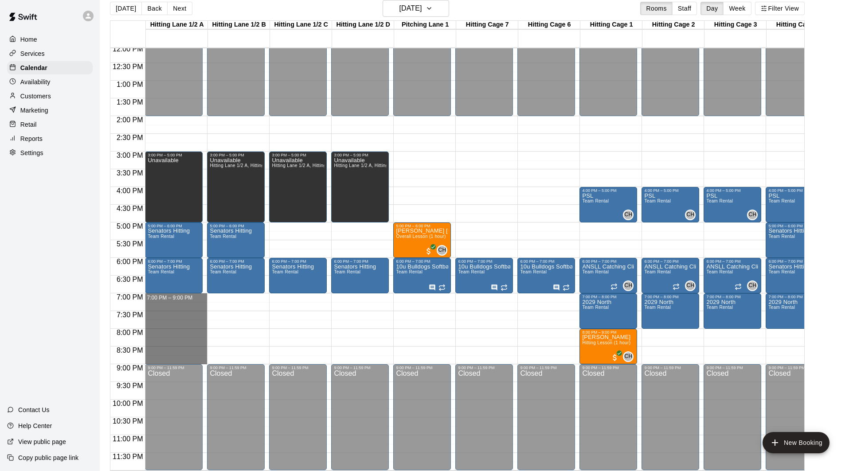
drag, startPoint x: 178, startPoint y: 297, endPoint x: 191, endPoint y: 357, distance: 61.5
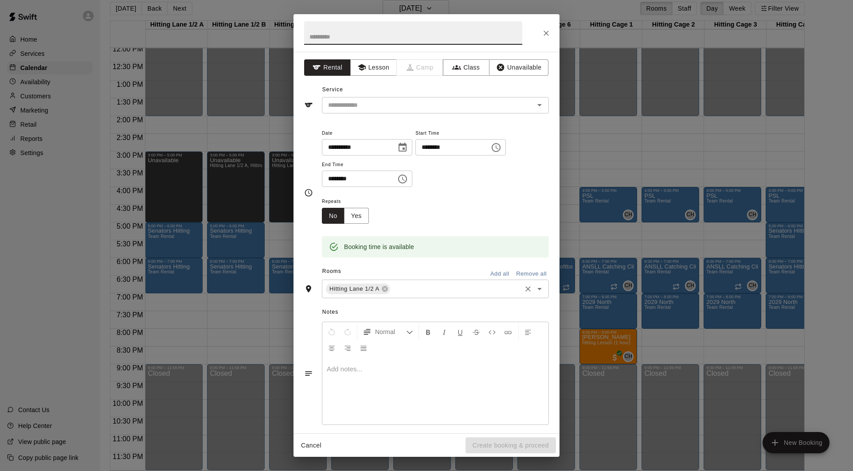
click at [408, 293] on input "text" at bounding box center [455, 289] width 129 height 11
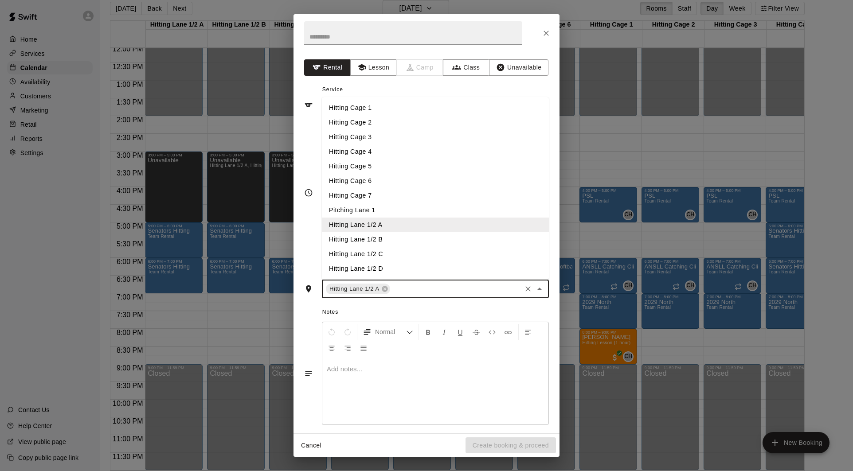
drag, startPoint x: 390, startPoint y: 235, endPoint x: 419, endPoint y: 264, distance: 41.1
click at [390, 236] on li "Hitting Lane 1/2 B" at bounding box center [435, 239] width 227 height 15
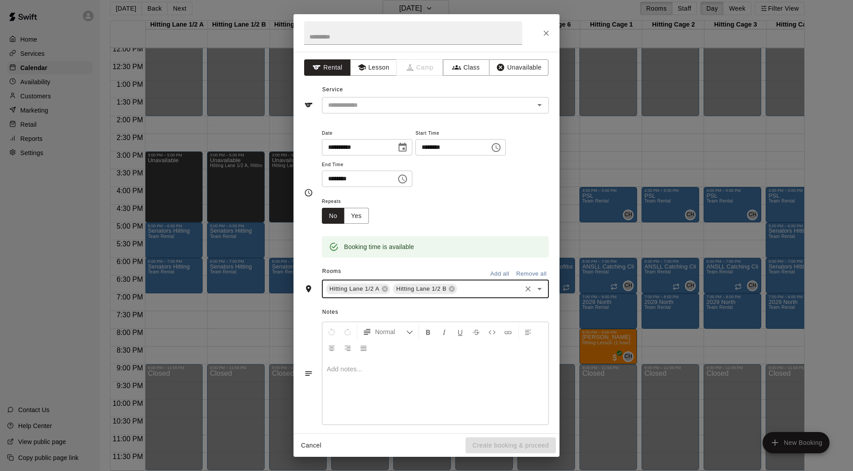
click at [475, 283] on div "Hitting Lane 1/2 A Hitting Lane 1/2 B ​" at bounding box center [435, 289] width 227 height 19
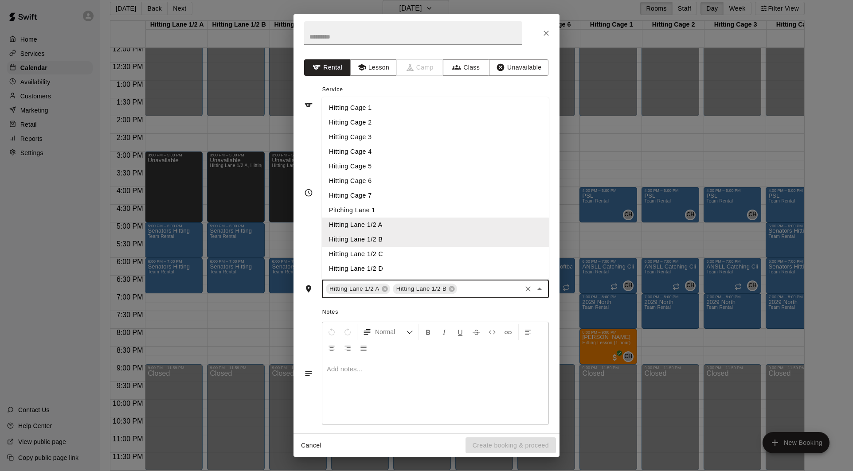
click at [419, 252] on li "Hitting Lane 1/2 C" at bounding box center [435, 254] width 227 height 15
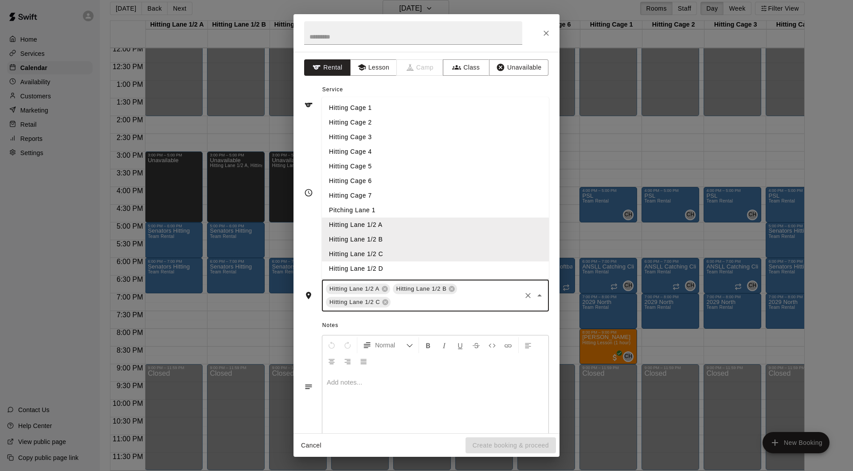
click at [470, 300] on input "text" at bounding box center [456, 302] width 128 height 11
click at [431, 271] on li "Hitting Lane 1/2 D" at bounding box center [435, 268] width 227 height 15
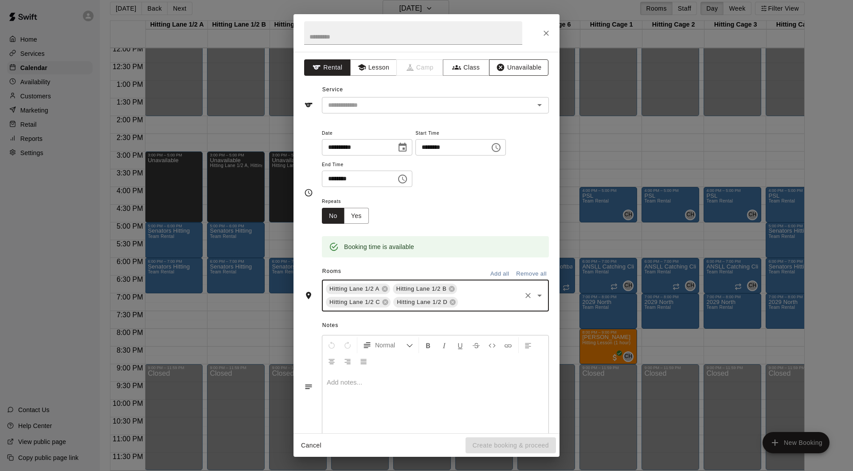
click at [510, 67] on button "Unavailable" at bounding box center [518, 67] width 59 height 16
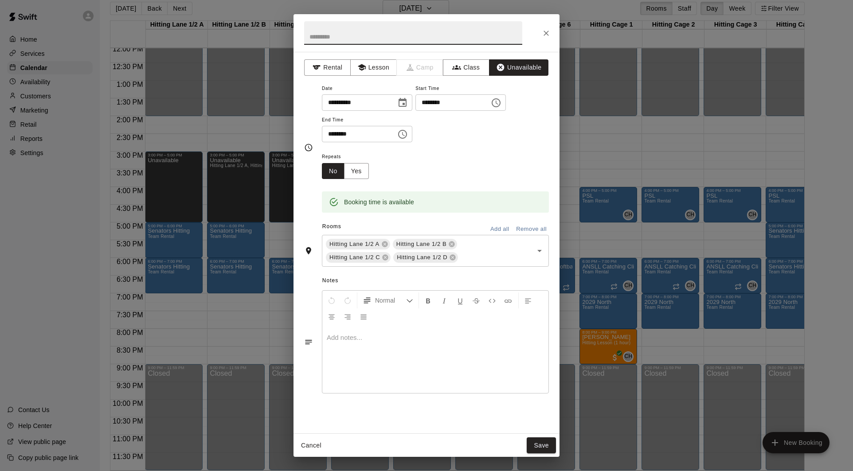
click at [386, 41] on input "text" at bounding box center [413, 32] width 218 height 23
type input "**"
click at [539, 448] on button "Save" at bounding box center [541, 445] width 29 height 16
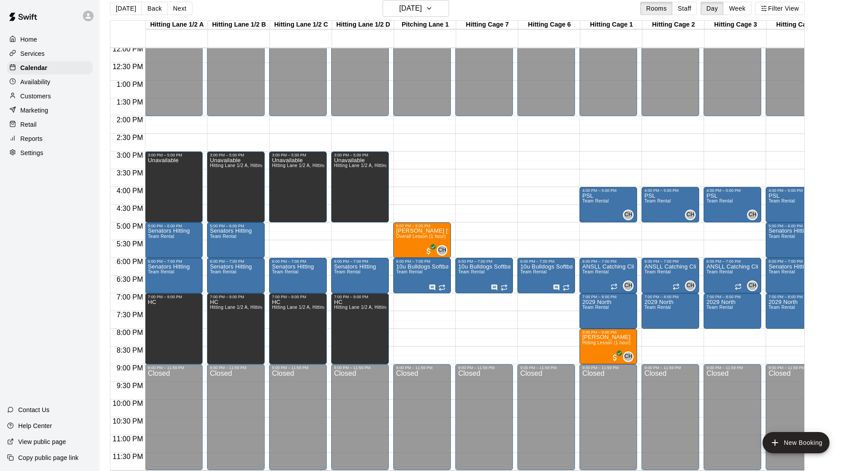
click at [184, 199] on div "Unavailable" at bounding box center [174, 392] width 52 height 471
drag, startPoint x: 152, startPoint y: 167, endPoint x: 162, endPoint y: 165, distance: 10.0
click at [152, 167] on icon "edit" at bounding box center [157, 166] width 11 height 11
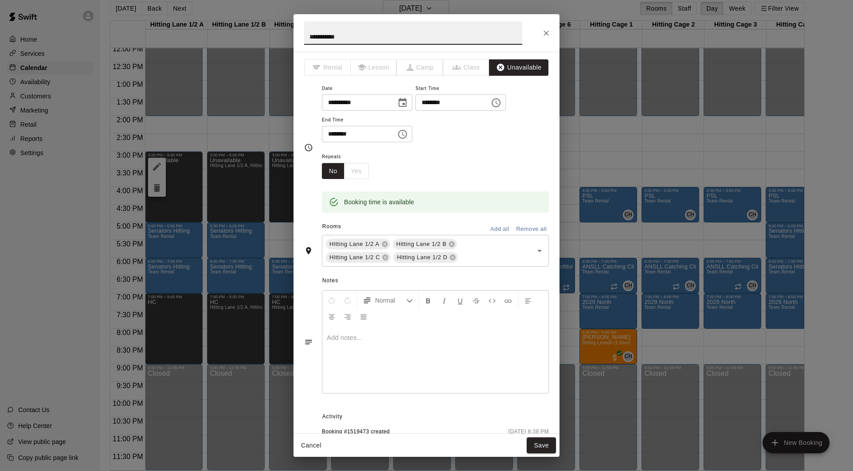
click at [338, 36] on input "**********" at bounding box center [413, 32] width 218 height 23
type input "*"
type input "**"
click at [546, 451] on button "Save" at bounding box center [541, 445] width 29 height 16
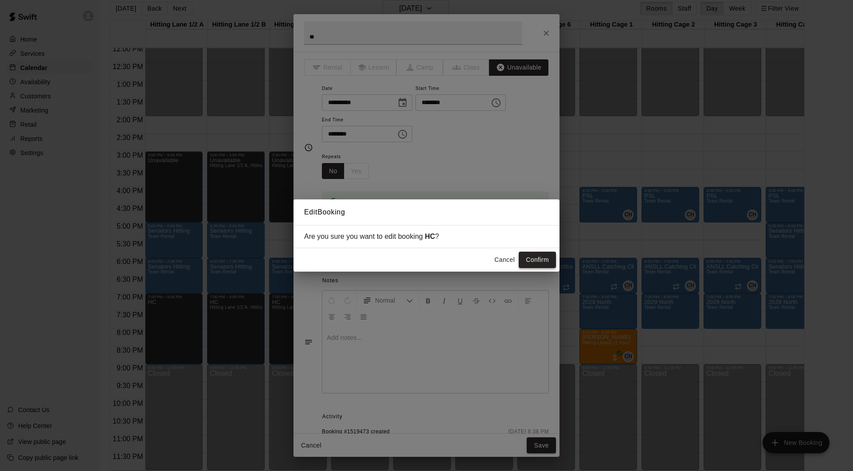
click at [537, 262] on button "Confirm" at bounding box center [537, 260] width 37 height 16
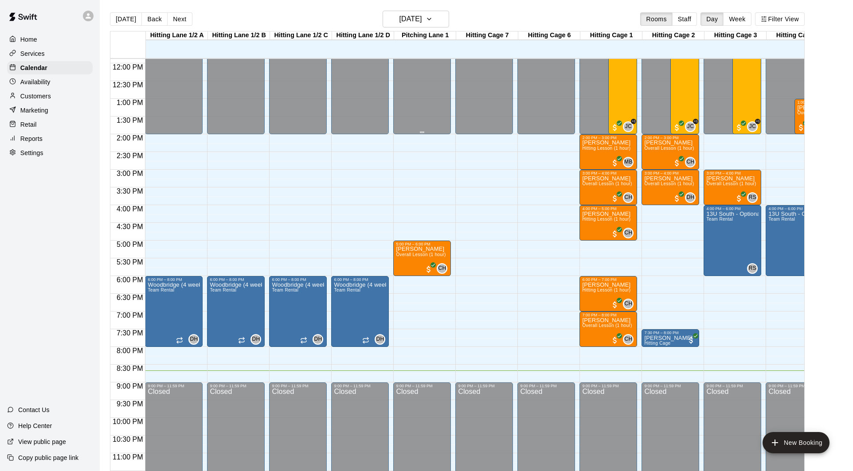
scroll to position [428, 0]
